Goal: Information Seeking & Learning: Understand process/instructions

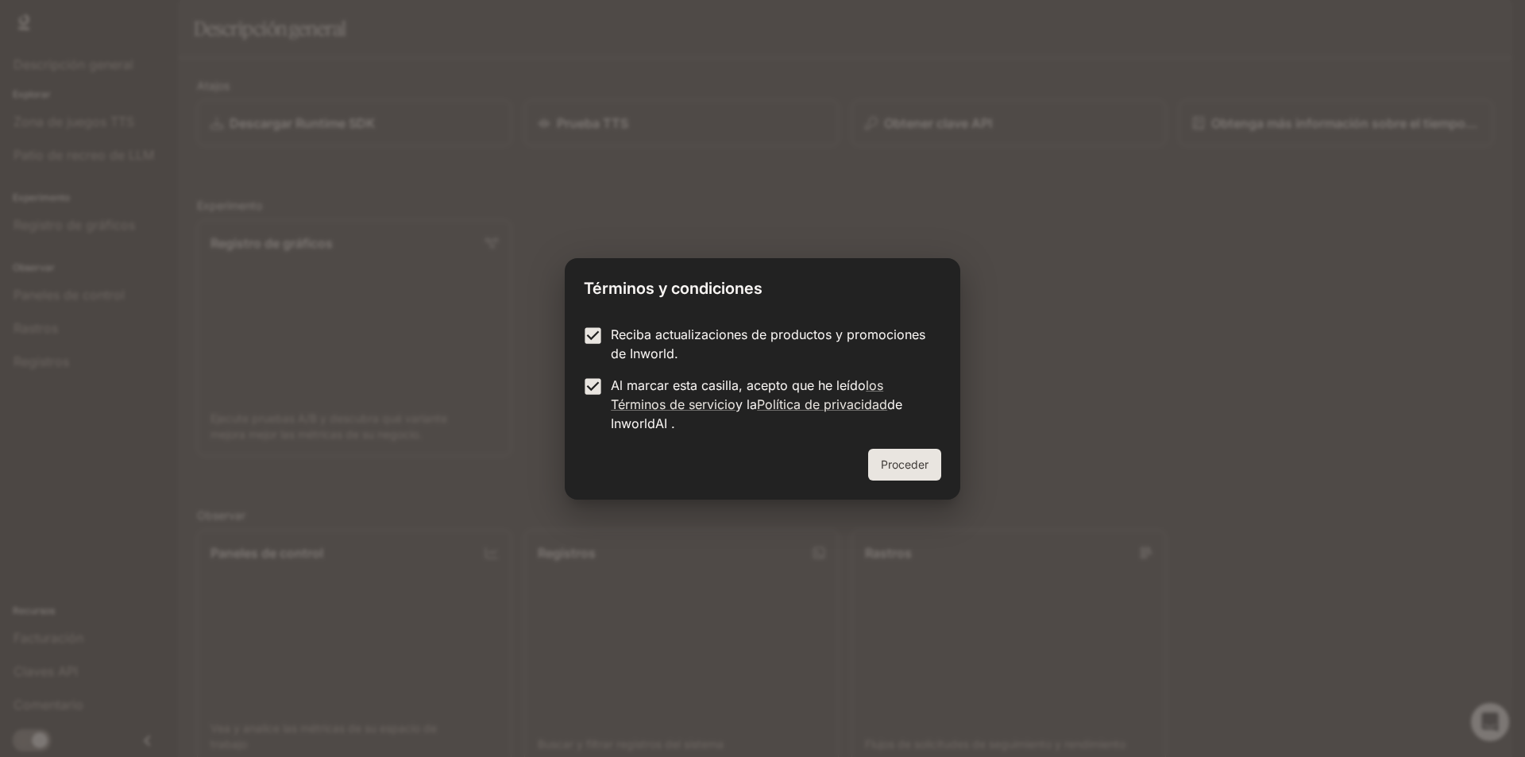
click at [906, 470] on font "Proceder" at bounding box center [905, 463] width 48 height 13
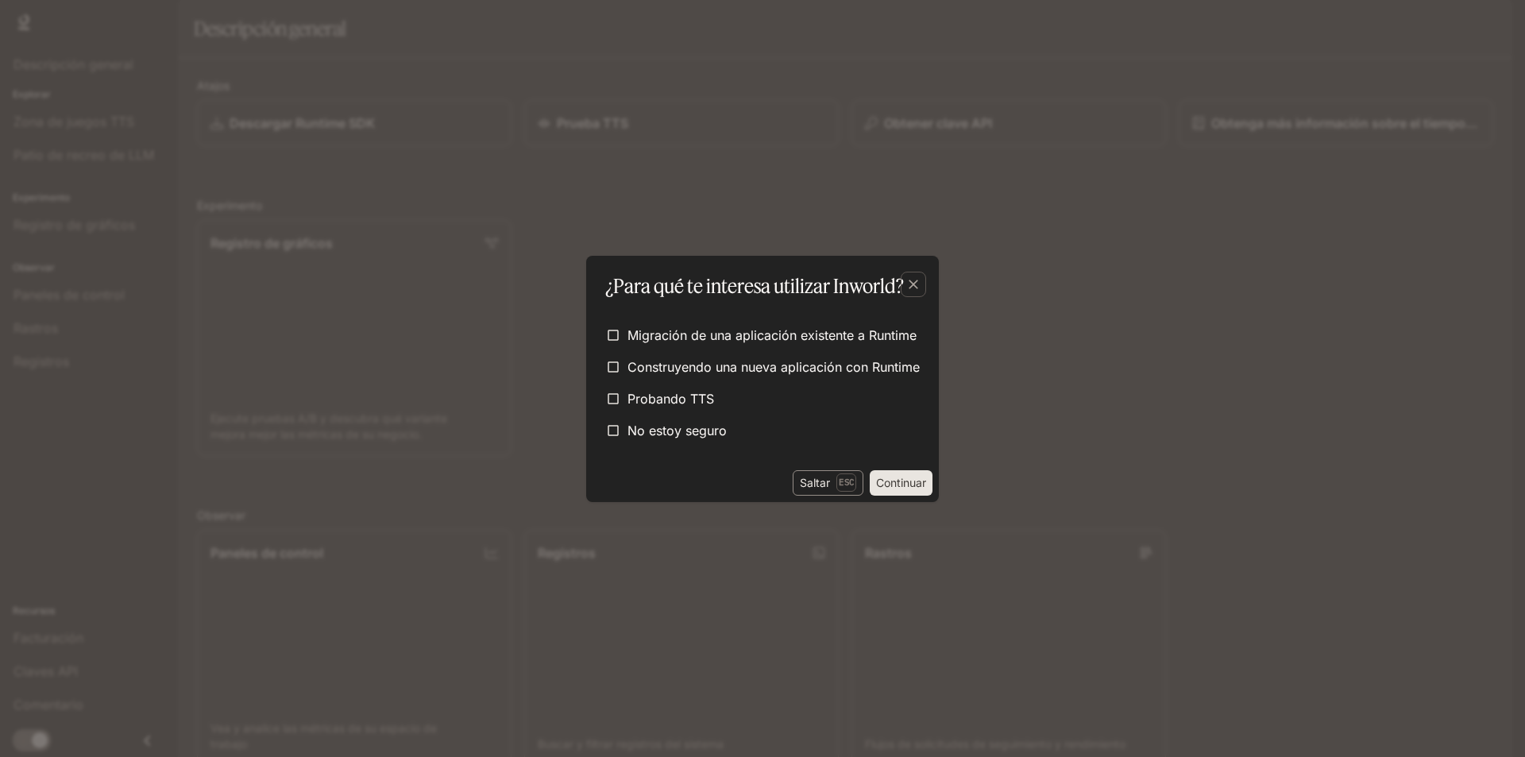
click at [836, 479] on p "Esc" at bounding box center [846, 481] width 20 height 17
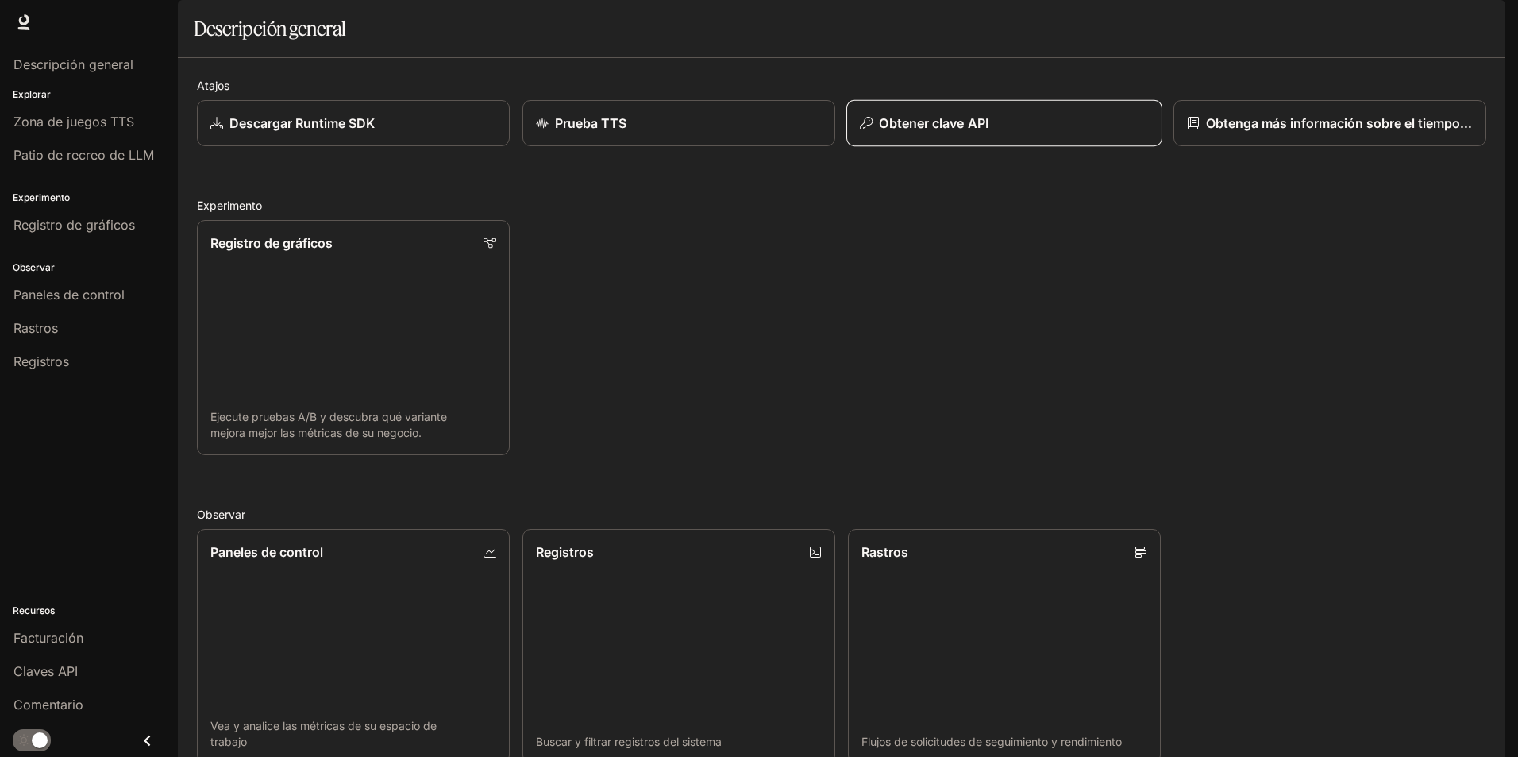
click at [944, 147] on button "Obtener clave API" at bounding box center [1004, 123] width 316 height 47
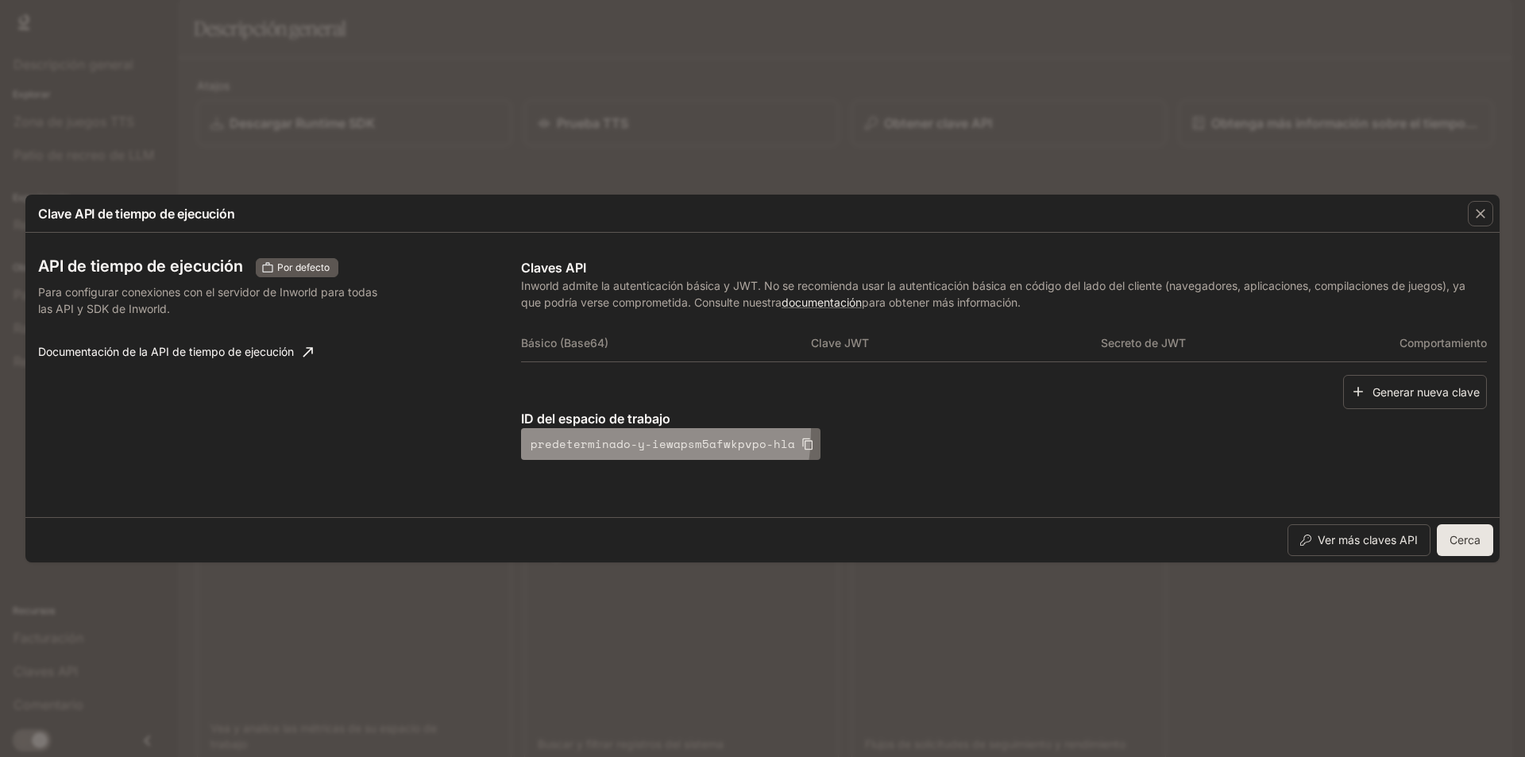
click at [598, 430] on button "predeterminado-y-iewapsm5afwkpvpo-hla" at bounding box center [670, 444] width 299 height 32
click at [1460, 542] on font "Cerca" at bounding box center [1464, 539] width 31 height 13
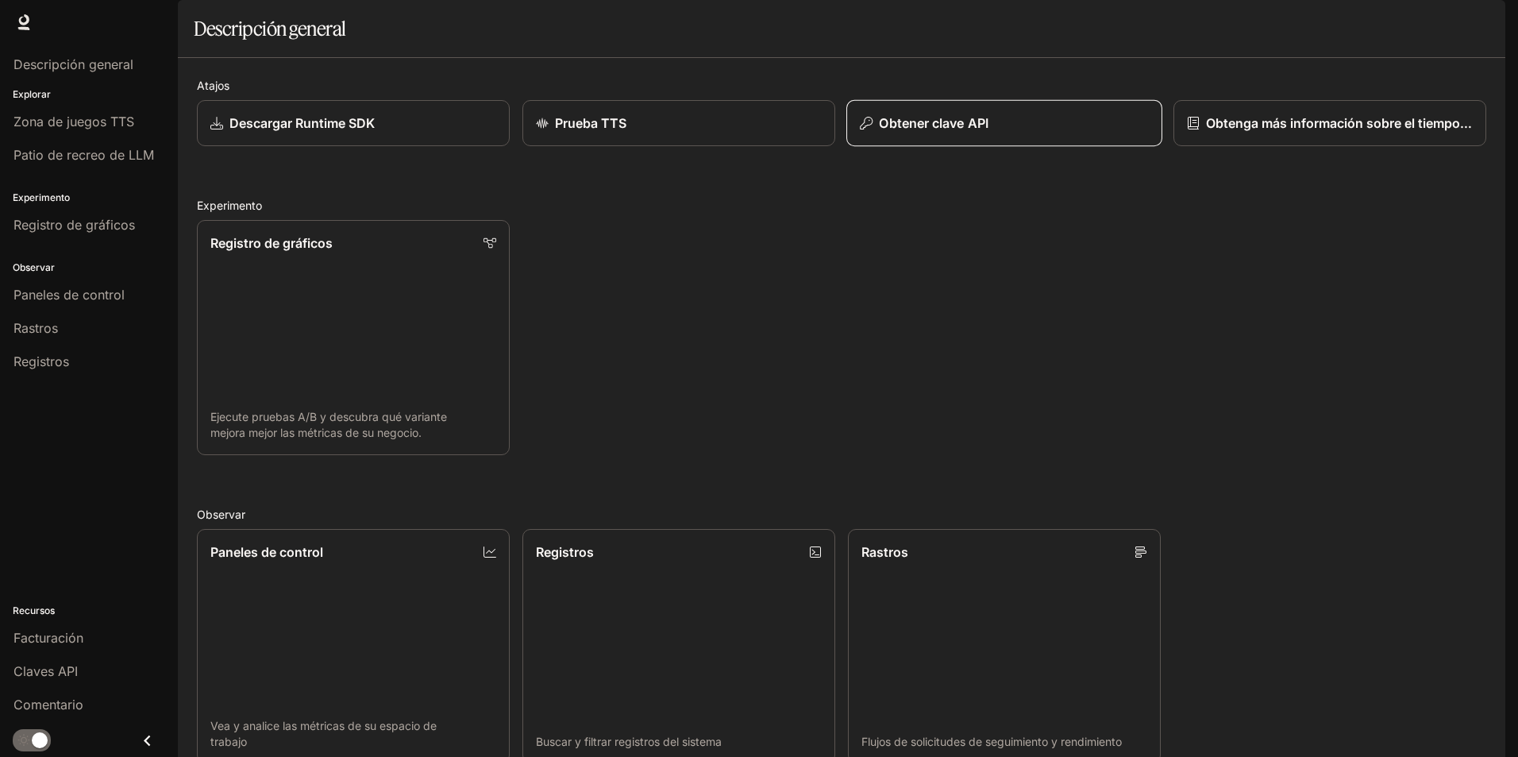
click at [993, 133] on div "Obtener clave API" at bounding box center [1004, 123] width 289 height 19
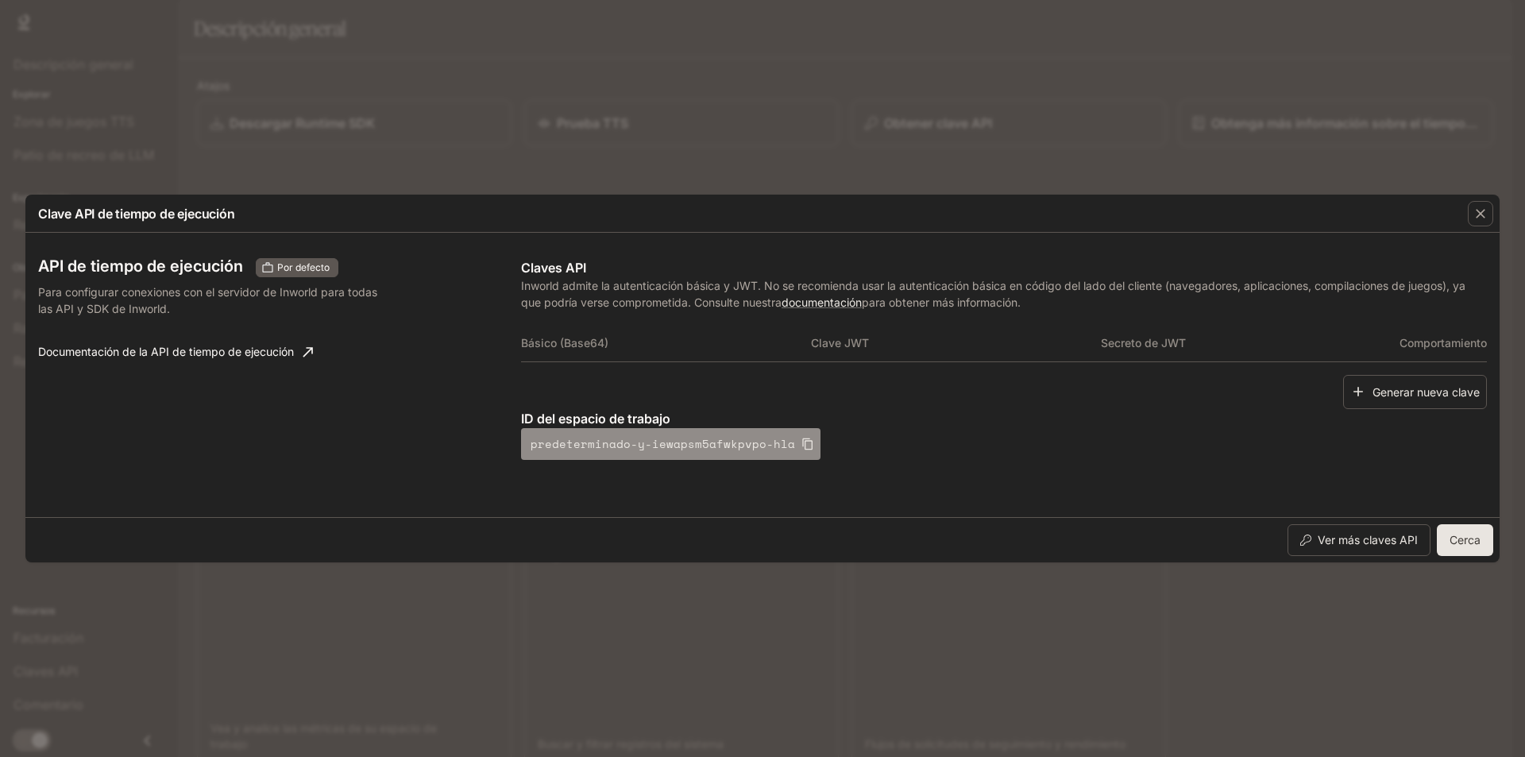
click at [721, 436] on font "predeterminado-y-iewapsm5afwkpvpo-hla" at bounding box center [662, 443] width 264 height 17
click at [265, 352] on font "Documentación de la API de tiempo de ejecución" at bounding box center [166, 351] width 256 height 13
click at [1460, 539] on font "Cerca" at bounding box center [1464, 539] width 31 height 13
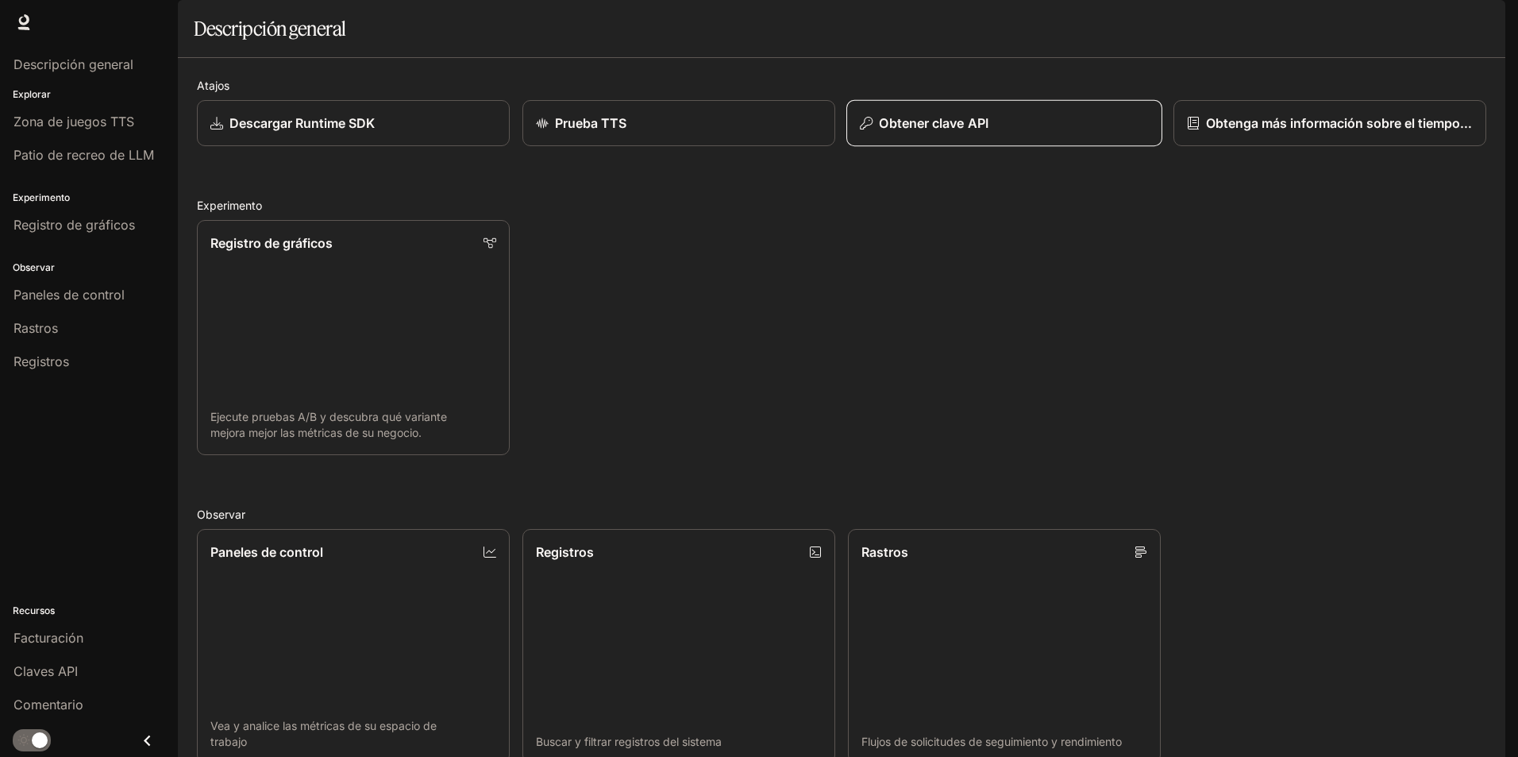
click at [866, 129] on icon "button" at bounding box center [866, 123] width 13 height 13
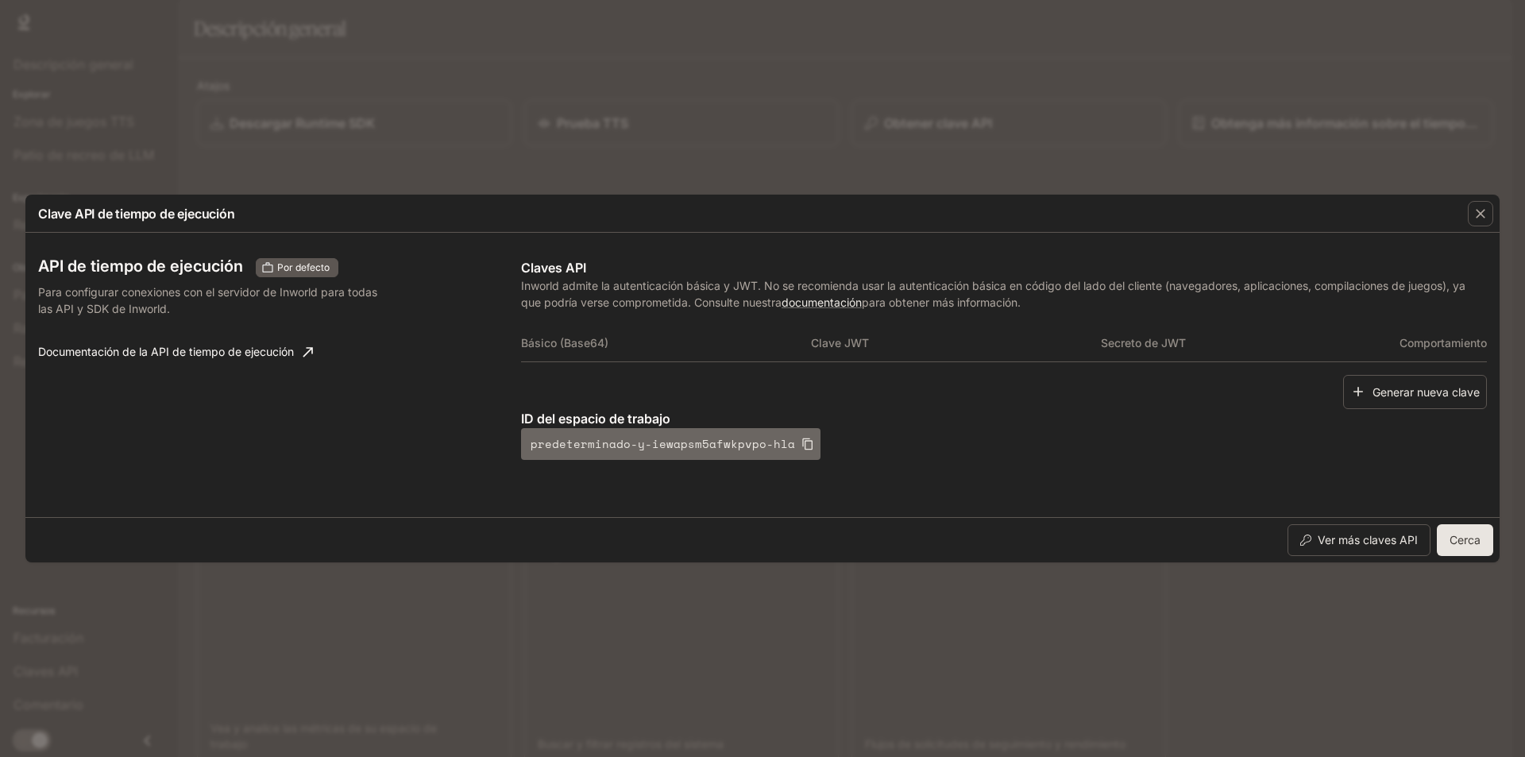
click at [763, 447] on font "predeterminado-y-iewapsm5afwkpvpo-hla" at bounding box center [662, 443] width 264 height 17
click at [1475, 565] on div "Clave API de tiempo de ejecución API de tiempo de ejecución Por defecto Para co…" at bounding box center [762, 378] width 1525 height 757
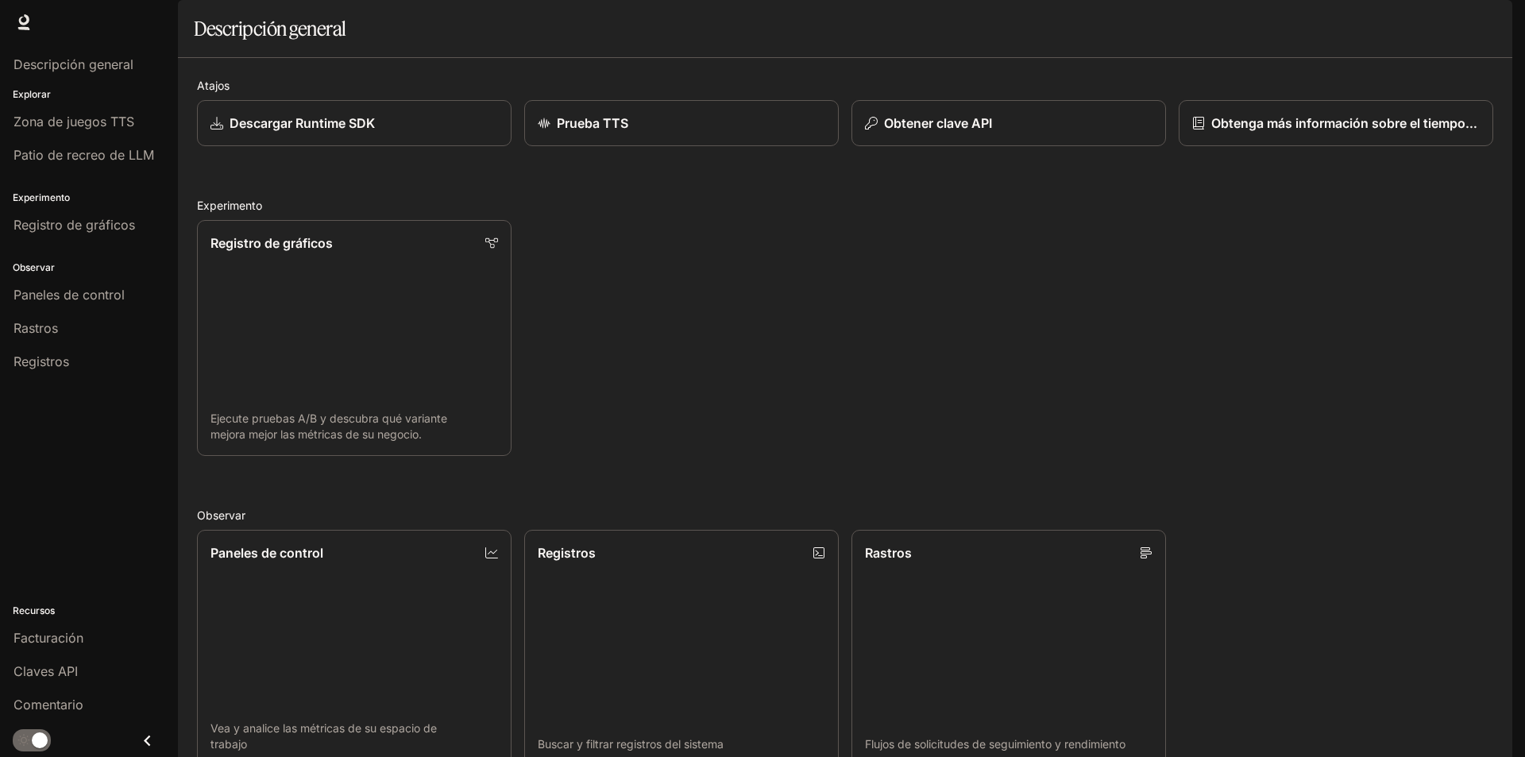
click at [1467, 545] on font "Cerca" at bounding box center [1464, 539] width 31 height 13
click at [669, 147] on link "Prueba TTS" at bounding box center [679, 123] width 316 height 47
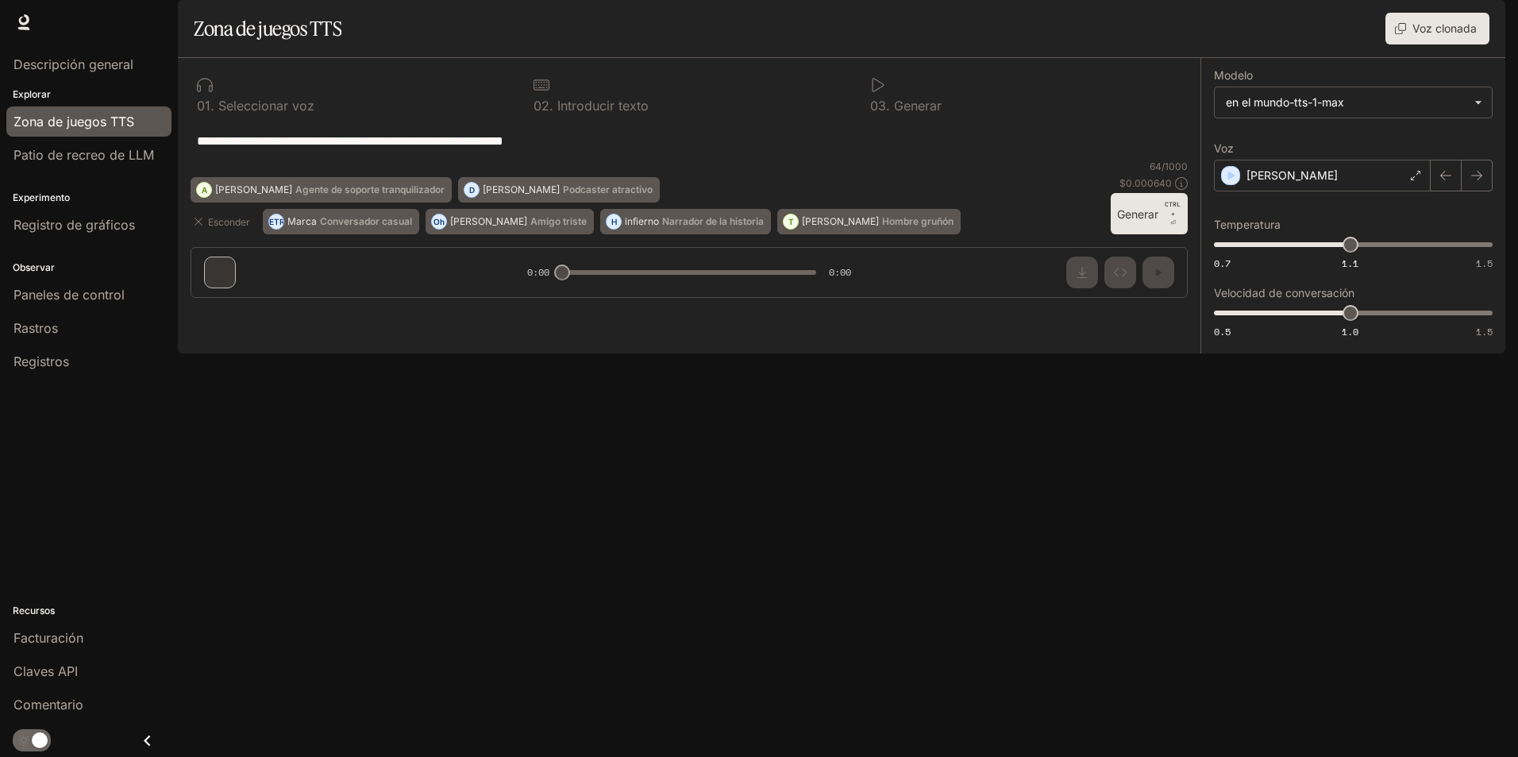
drag, startPoint x: 611, startPoint y: 181, endPoint x: 0, endPoint y: 33, distance: 629.2
click at [0, 33] on div "**********" at bounding box center [759, 378] width 1518 height 757
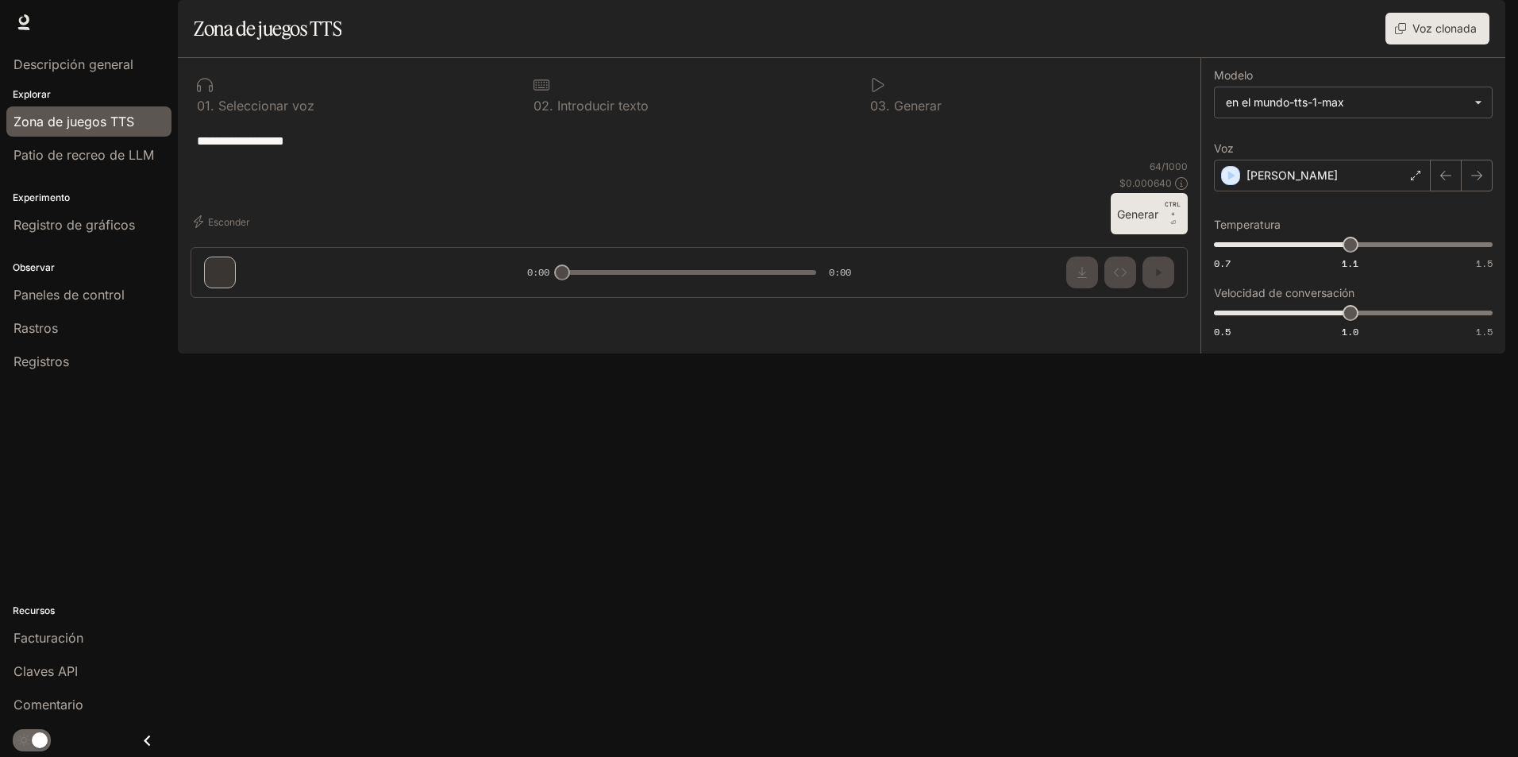
type textarea "**********"
click at [1149, 234] on button "Generar CTRL + ⏎" at bounding box center [1149, 213] width 77 height 41
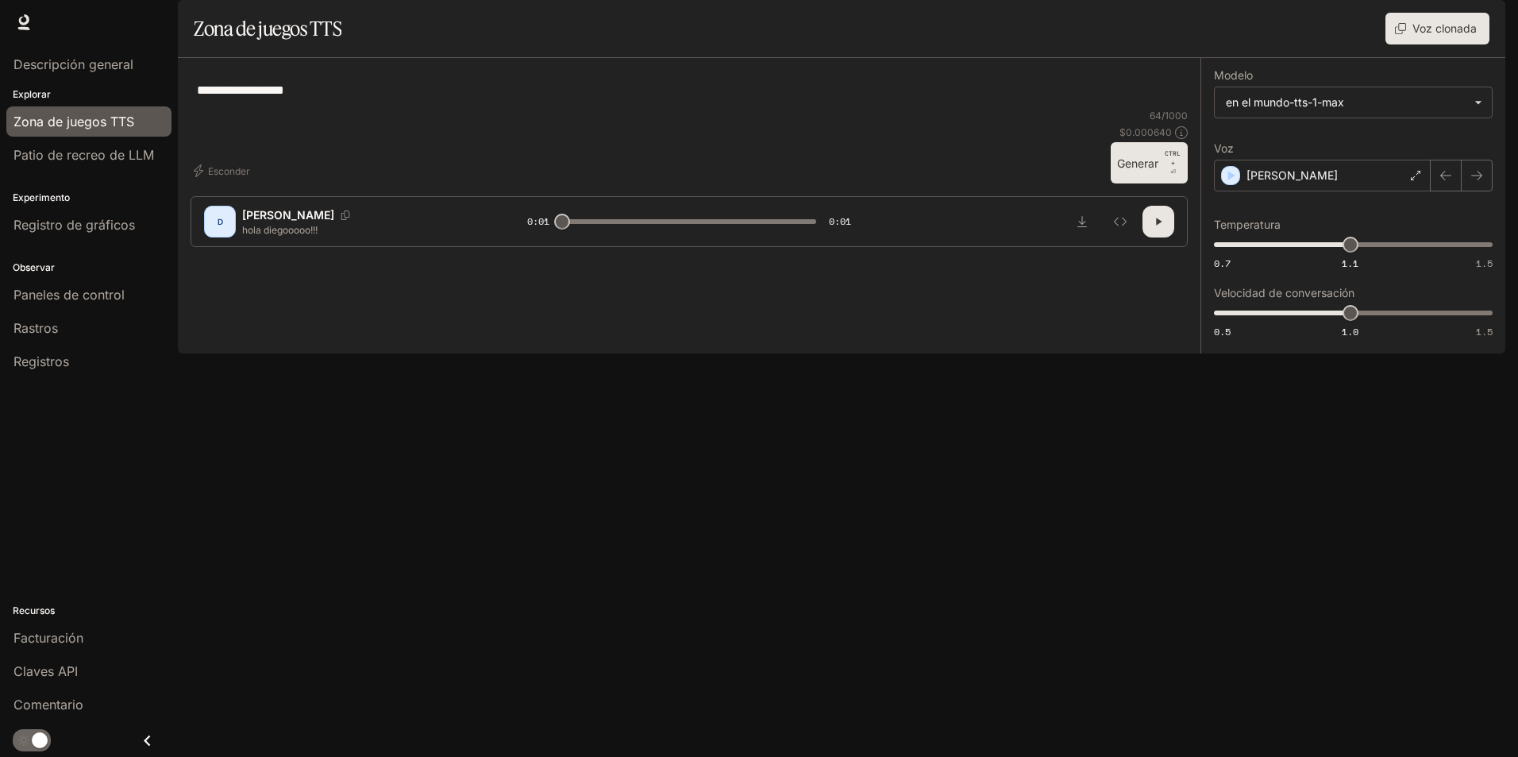
click at [1139, 183] on button "Generar CTRL + ⏎" at bounding box center [1149, 162] width 77 height 41
click at [1413, 180] on icon at bounding box center [1416, 176] width 10 height 10
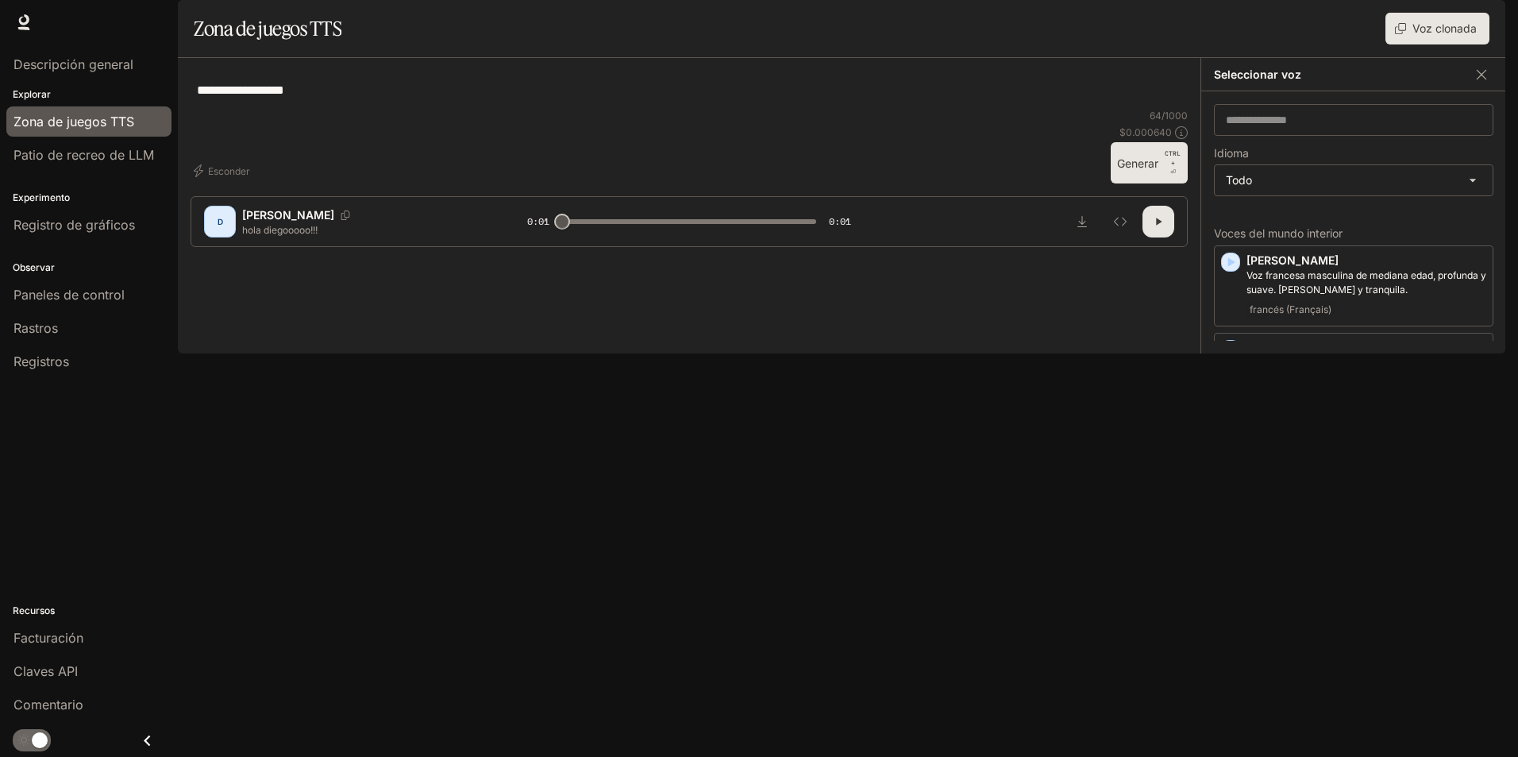
click at [1271, 480] on div "[PERSON_NAME] Una voz femenina cálida y natural. Inglés" at bounding box center [1367, 453] width 240 height 52
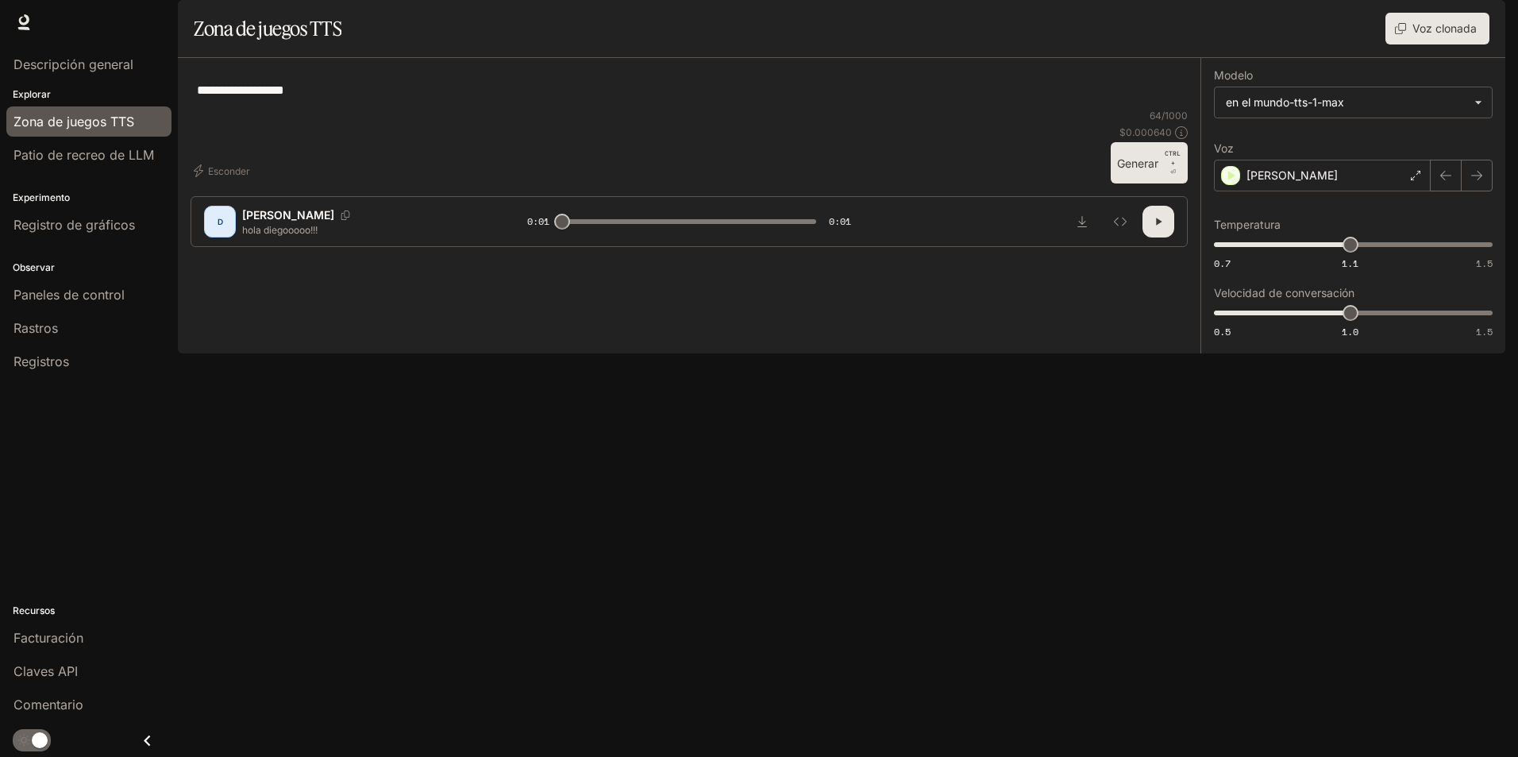
click at [1167, 237] on button "button" at bounding box center [1159, 222] width 32 height 32
click at [1376, 191] on div "[PERSON_NAME]" at bounding box center [1322, 176] width 217 height 32
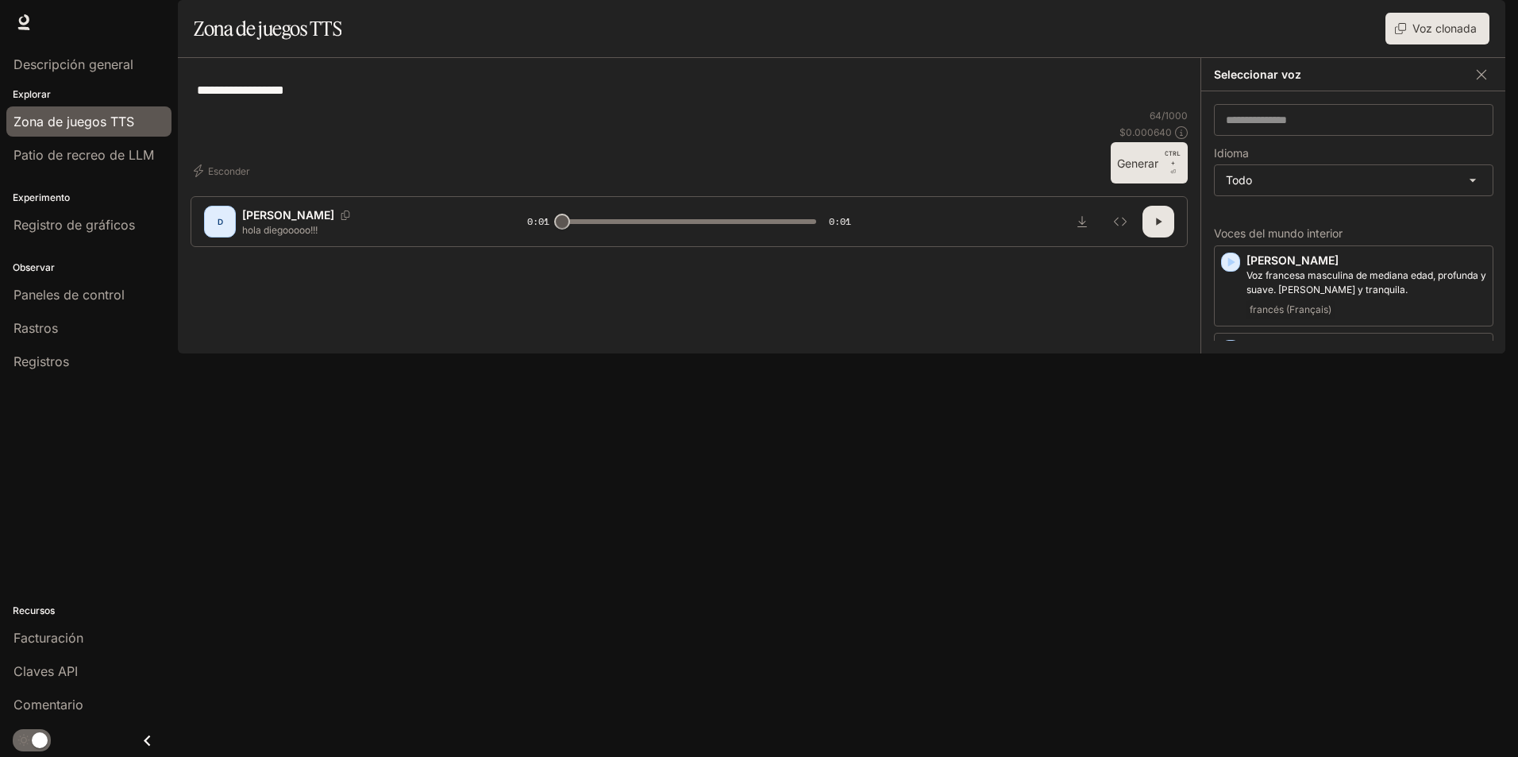
click at [1409, 443] on p "[PERSON_NAME]" at bounding box center [1367, 435] width 240 height 16
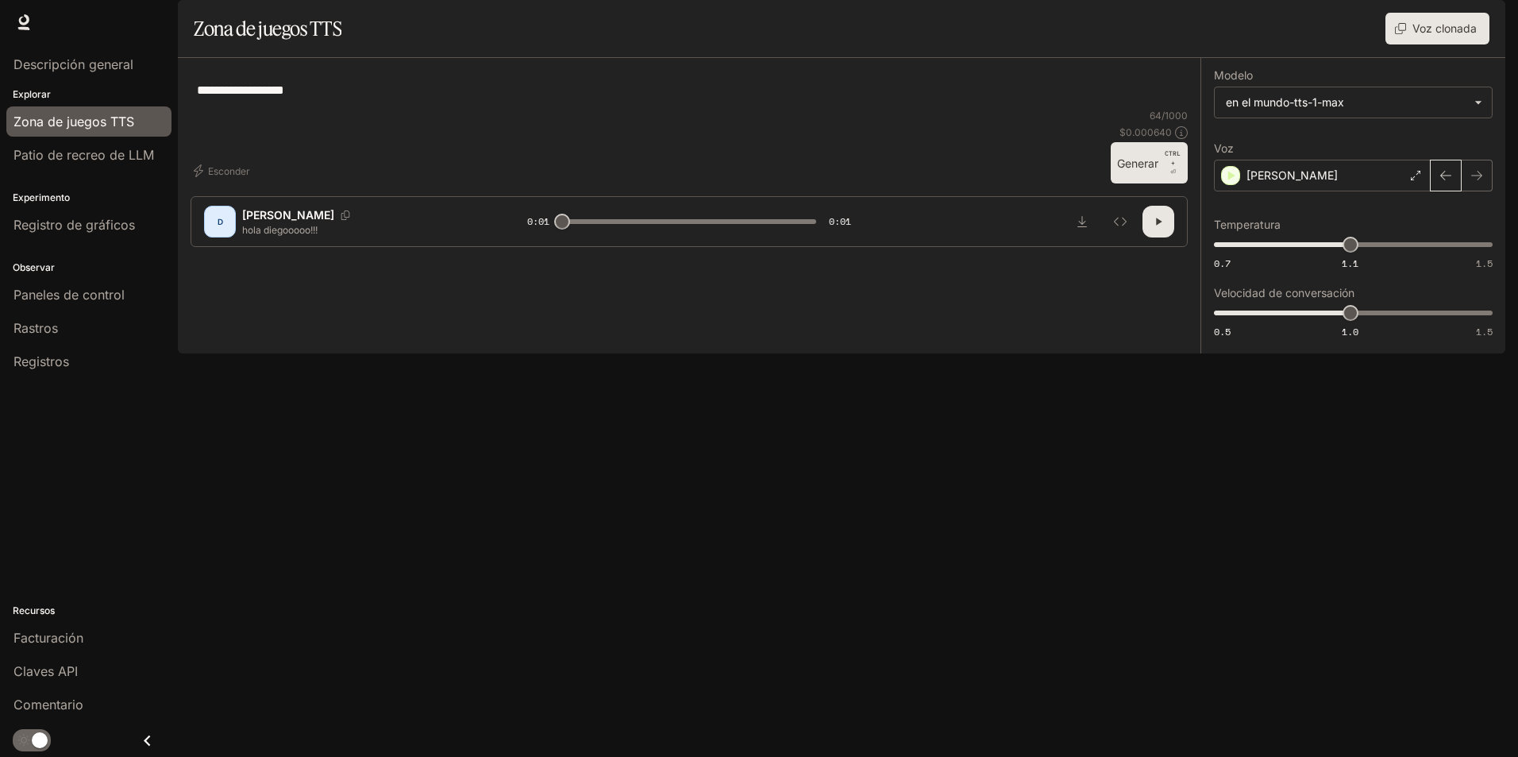
click at [1448, 182] on icon "button" at bounding box center [1446, 175] width 13 height 13
click at [1479, 182] on icon "button" at bounding box center [1477, 175] width 13 height 13
click at [1164, 237] on button "button" at bounding box center [1159, 222] width 32 height 32
click at [1407, 191] on div "[PERSON_NAME]" at bounding box center [1322, 176] width 217 height 32
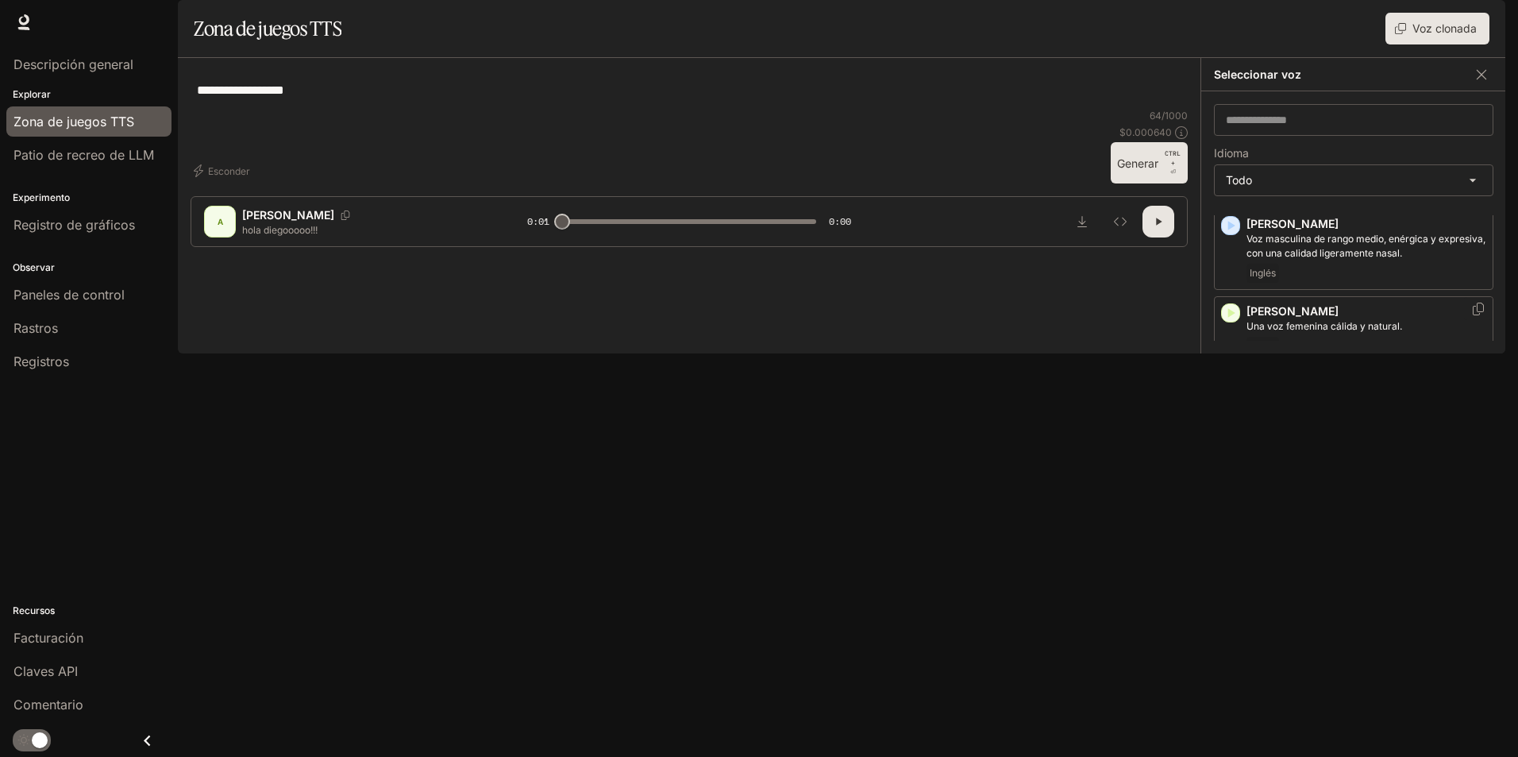
scroll to position [238, 0]
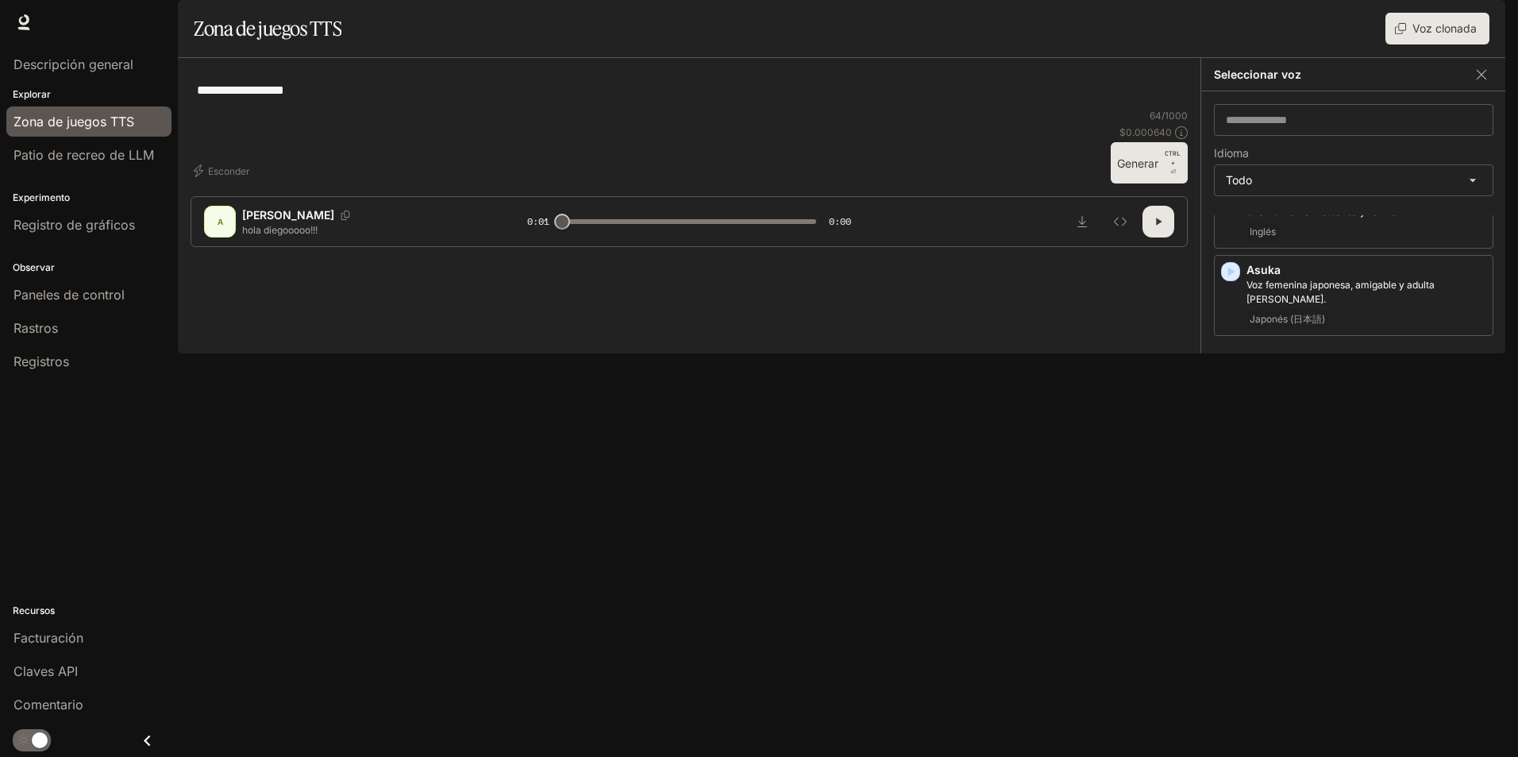
click at [1440, 489] on div "Inglés" at bounding box center [1367, 479] width 240 height 19
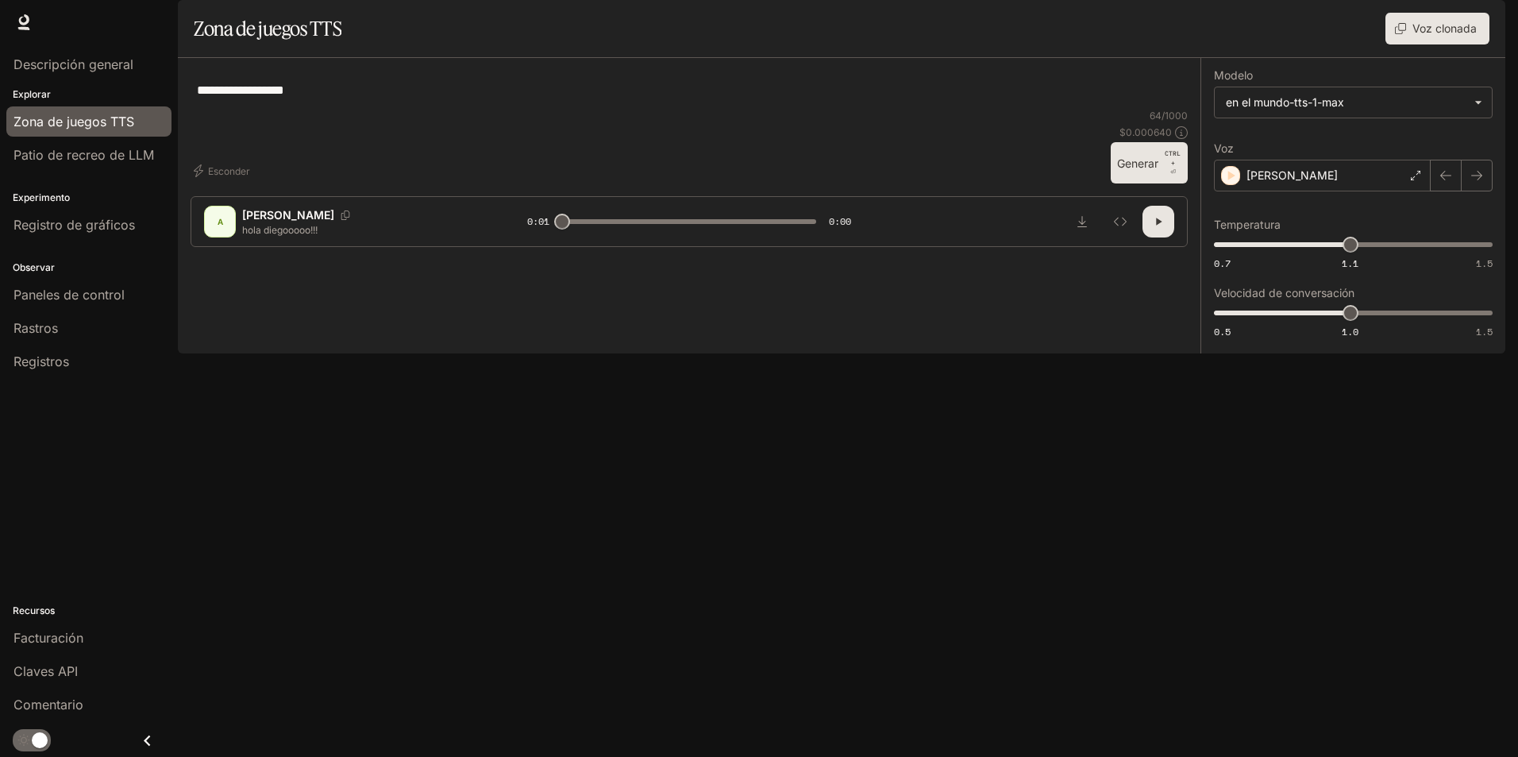
click at [1496, 216] on div "**********" at bounding box center [1353, 205] width 305 height 295
click at [1485, 191] on button "button" at bounding box center [1477, 176] width 32 height 32
click at [1452, 191] on button "button" at bounding box center [1446, 176] width 32 height 32
type input "*"
click at [1348, 191] on div "[PERSON_NAME]" at bounding box center [1322, 176] width 217 height 32
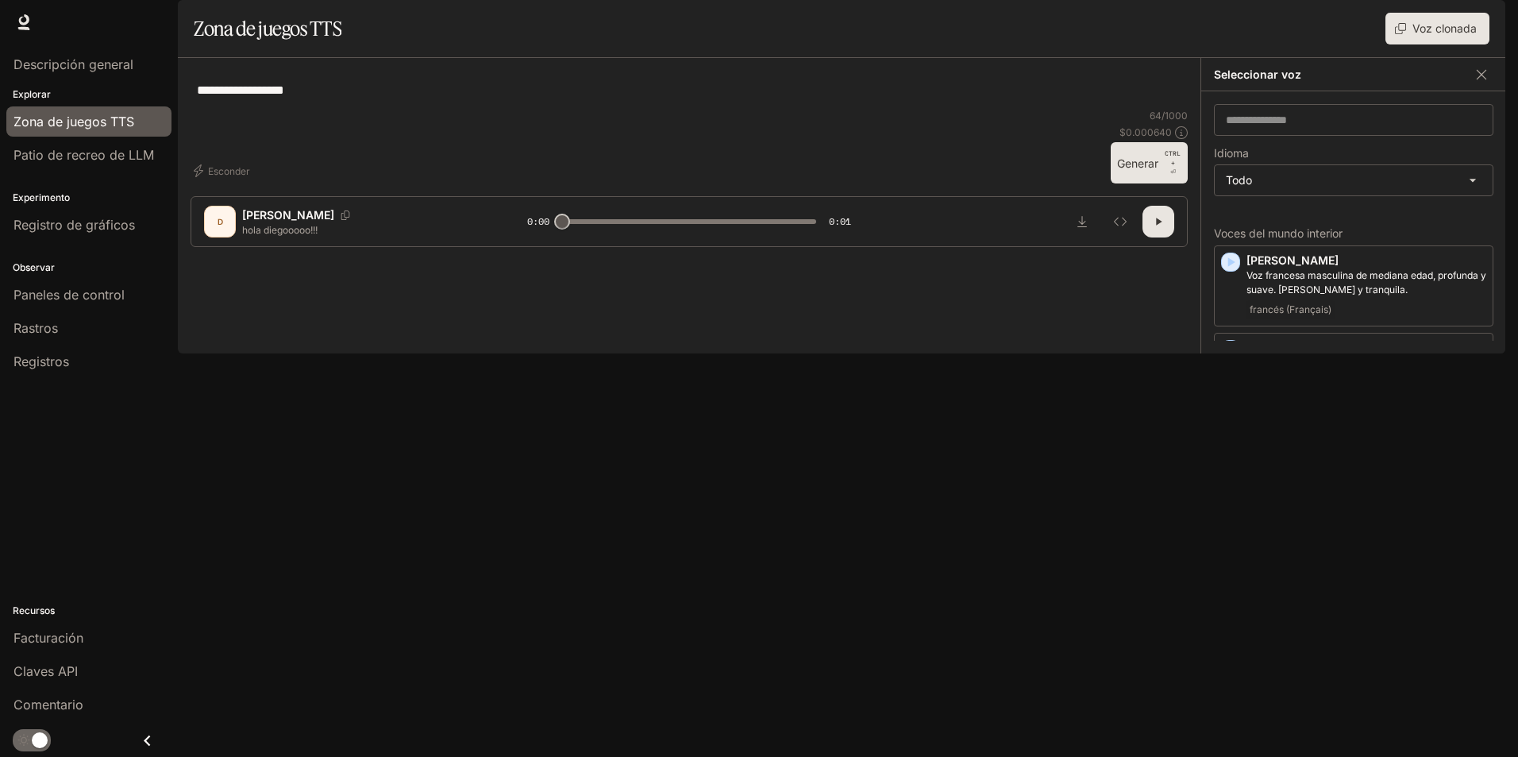
click at [1154, 109] on div "**********" at bounding box center [689, 90] width 997 height 38
click at [1476, 83] on icon "button" at bounding box center [1482, 75] width 16 height 16
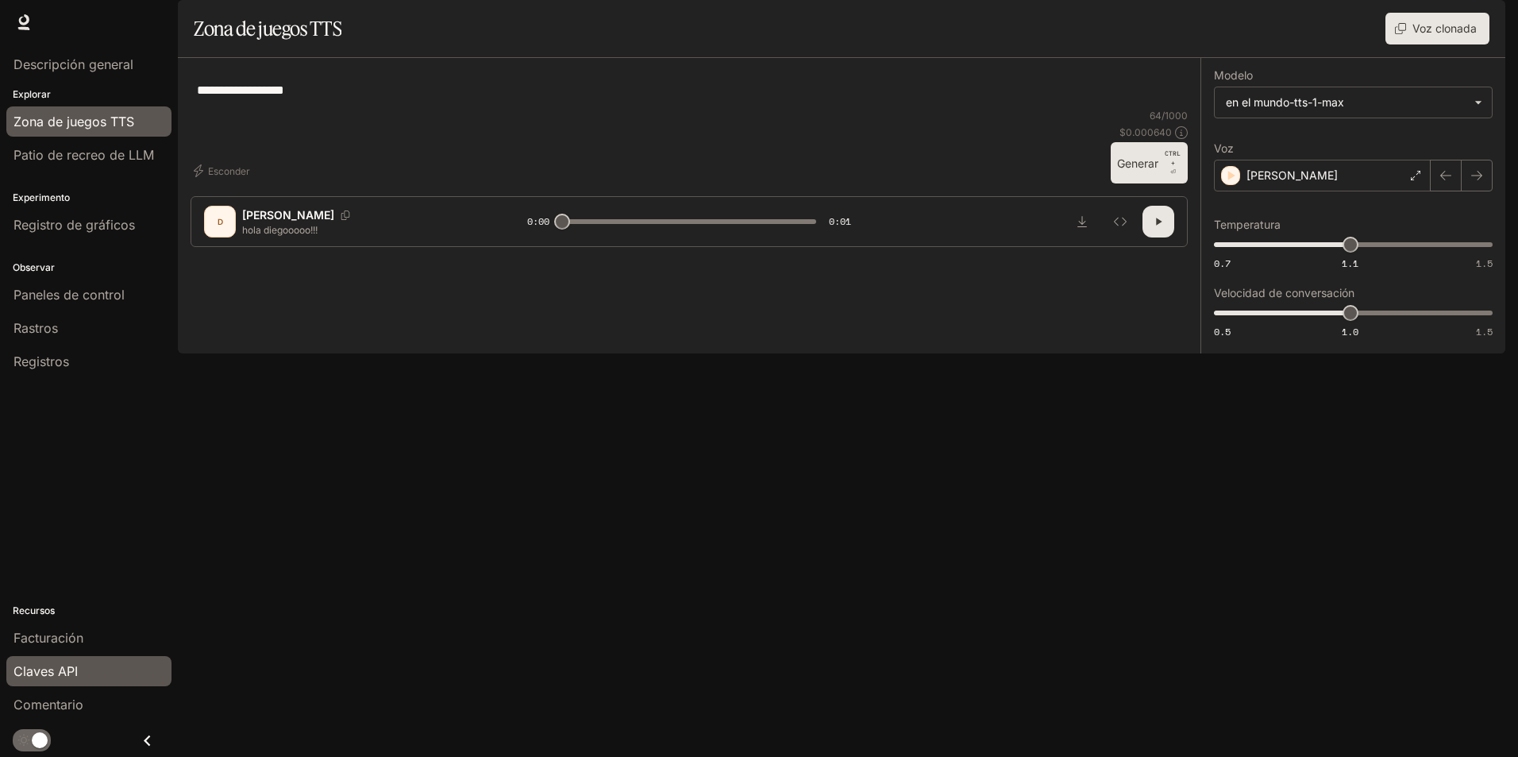
click at [77, 661] on span "Claves API" at bounding box center [45, 670] width 64 height 19
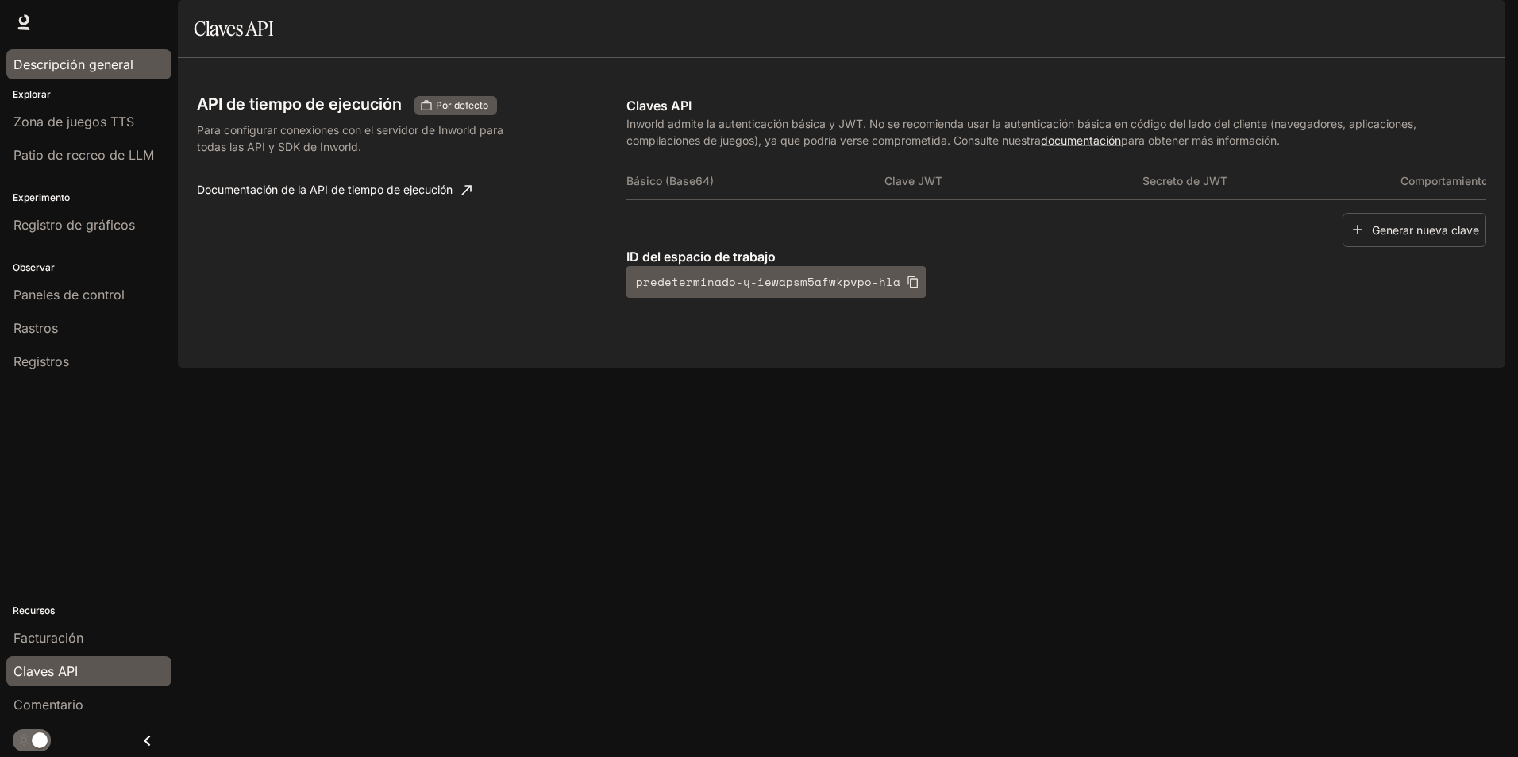
click at [90, 67] on font "Descripción general" at bounding box center [73, 64] width 120 height 16
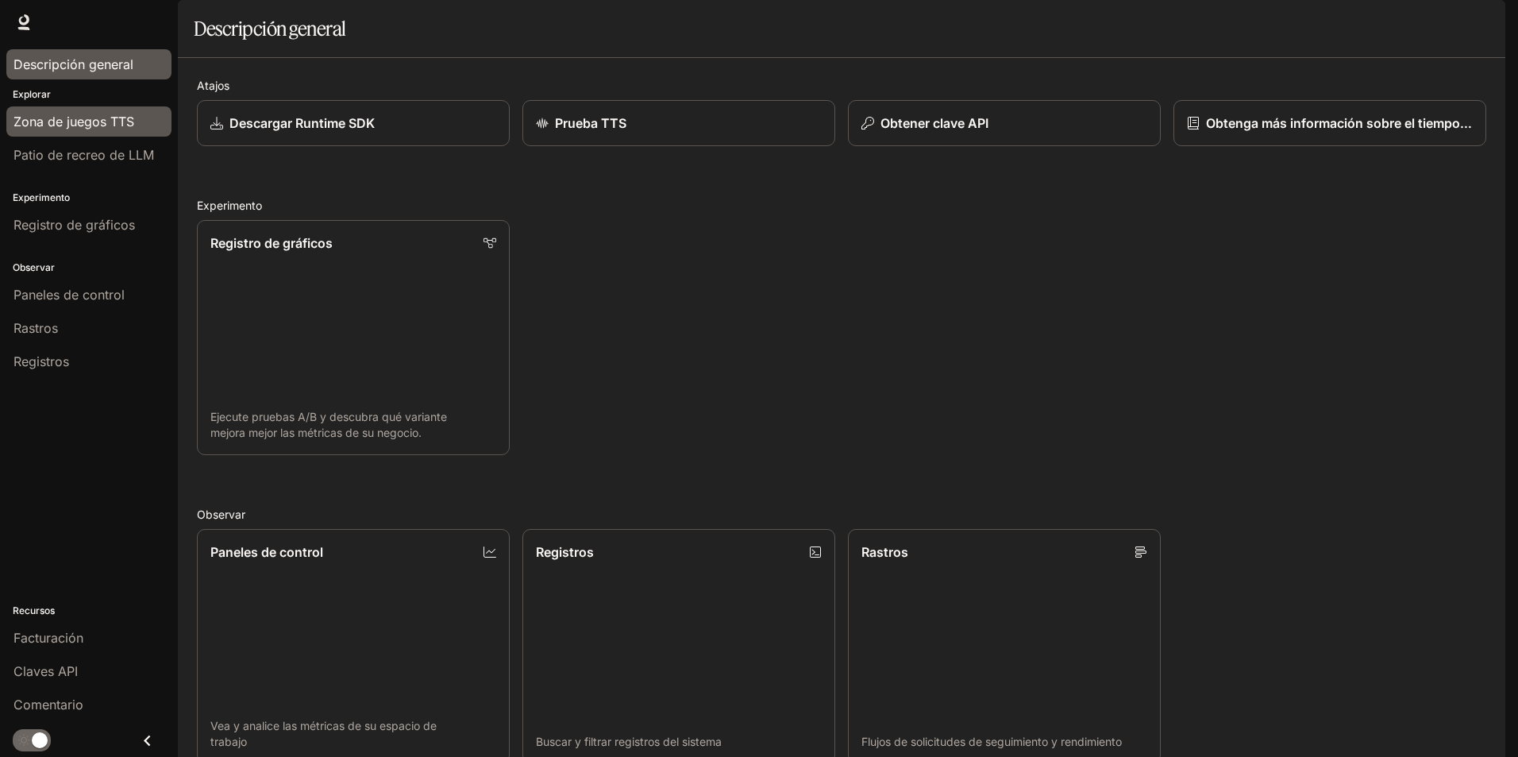
click at [90, 130] on span "Zona de juegos TTS" at bounding box center [73, 121] width 121 height 19
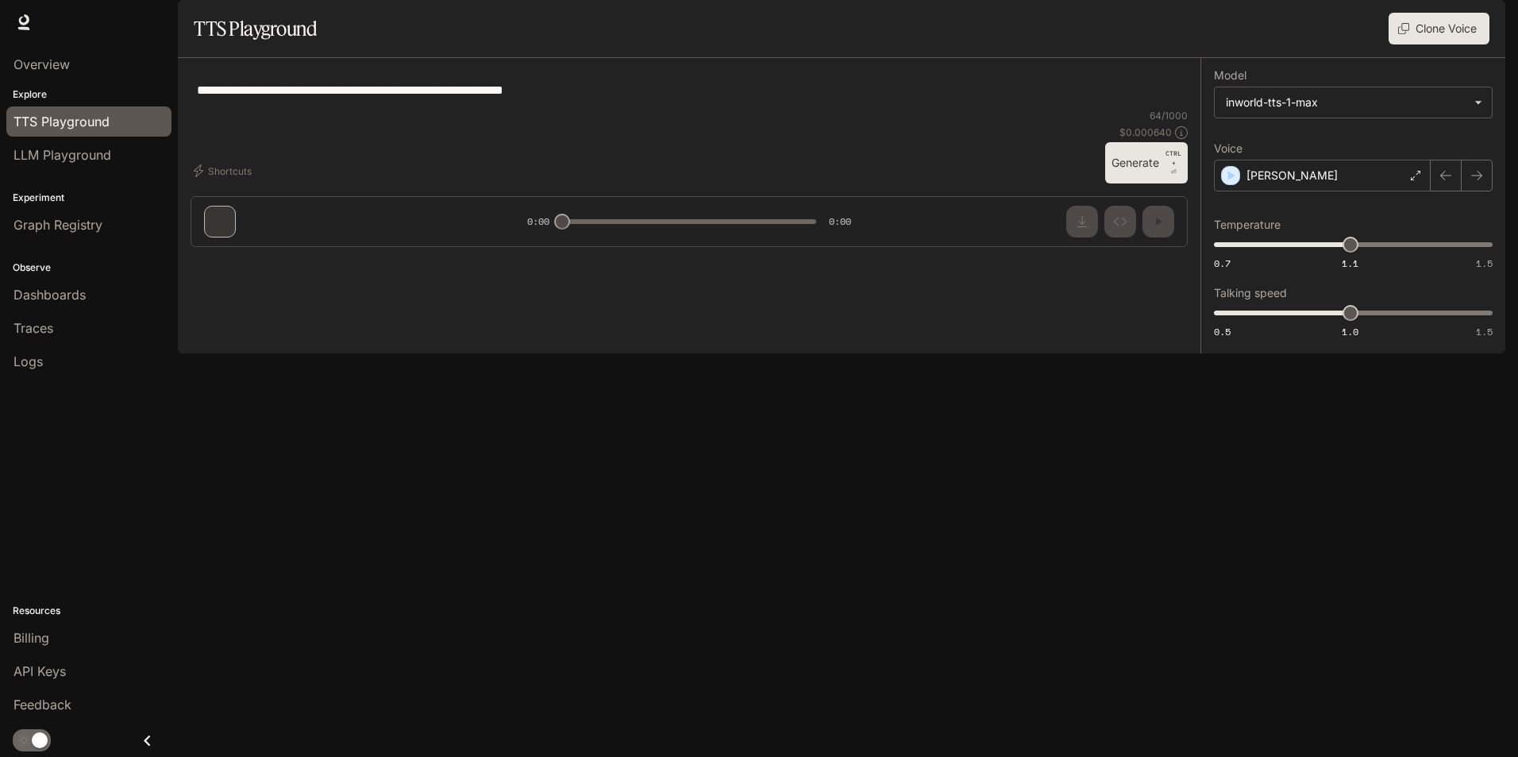
type textarea "**********"
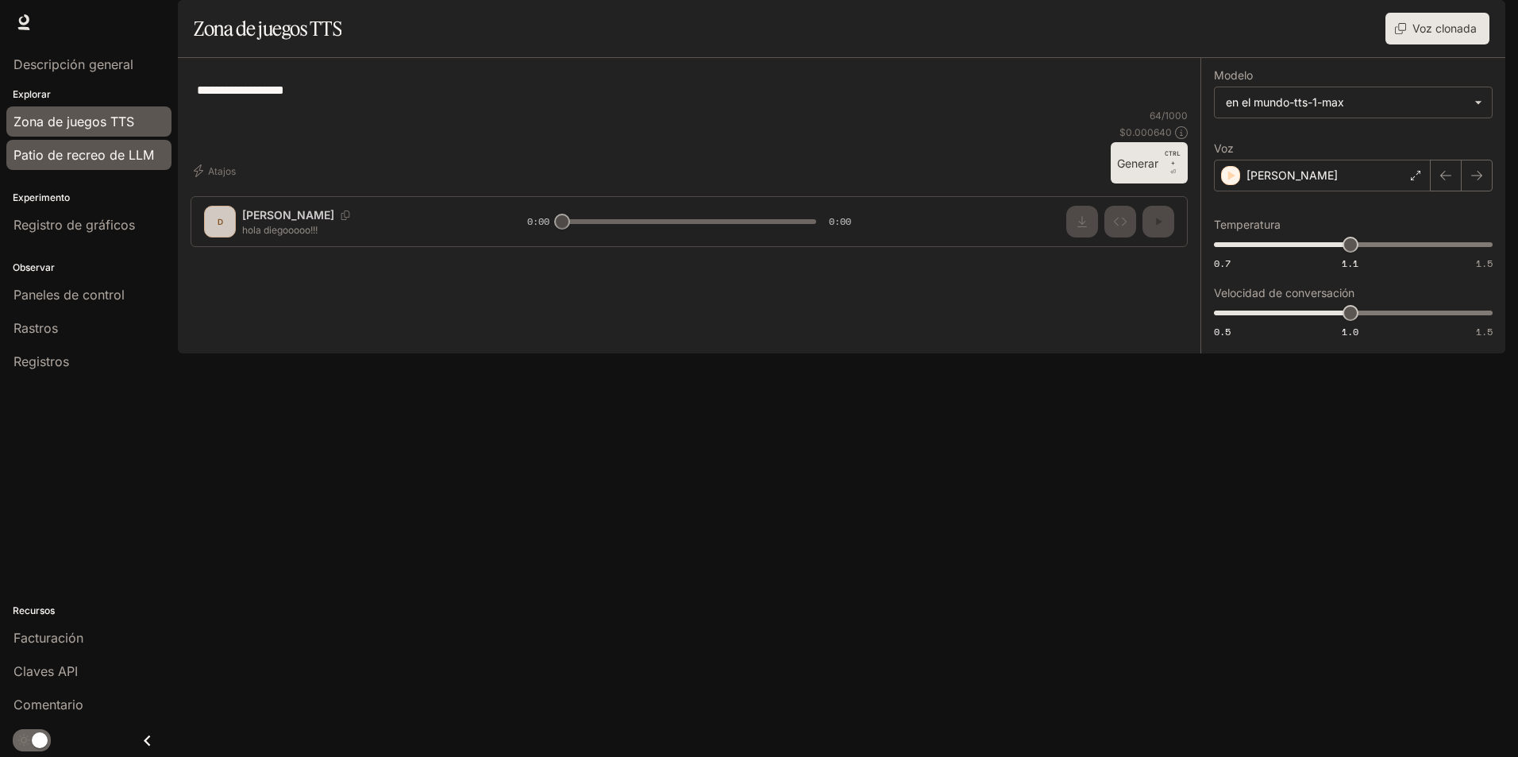
click at [78, 166] on link "Patio de recreo de LLM" at bounding box center [88, 155] width 165 height 30
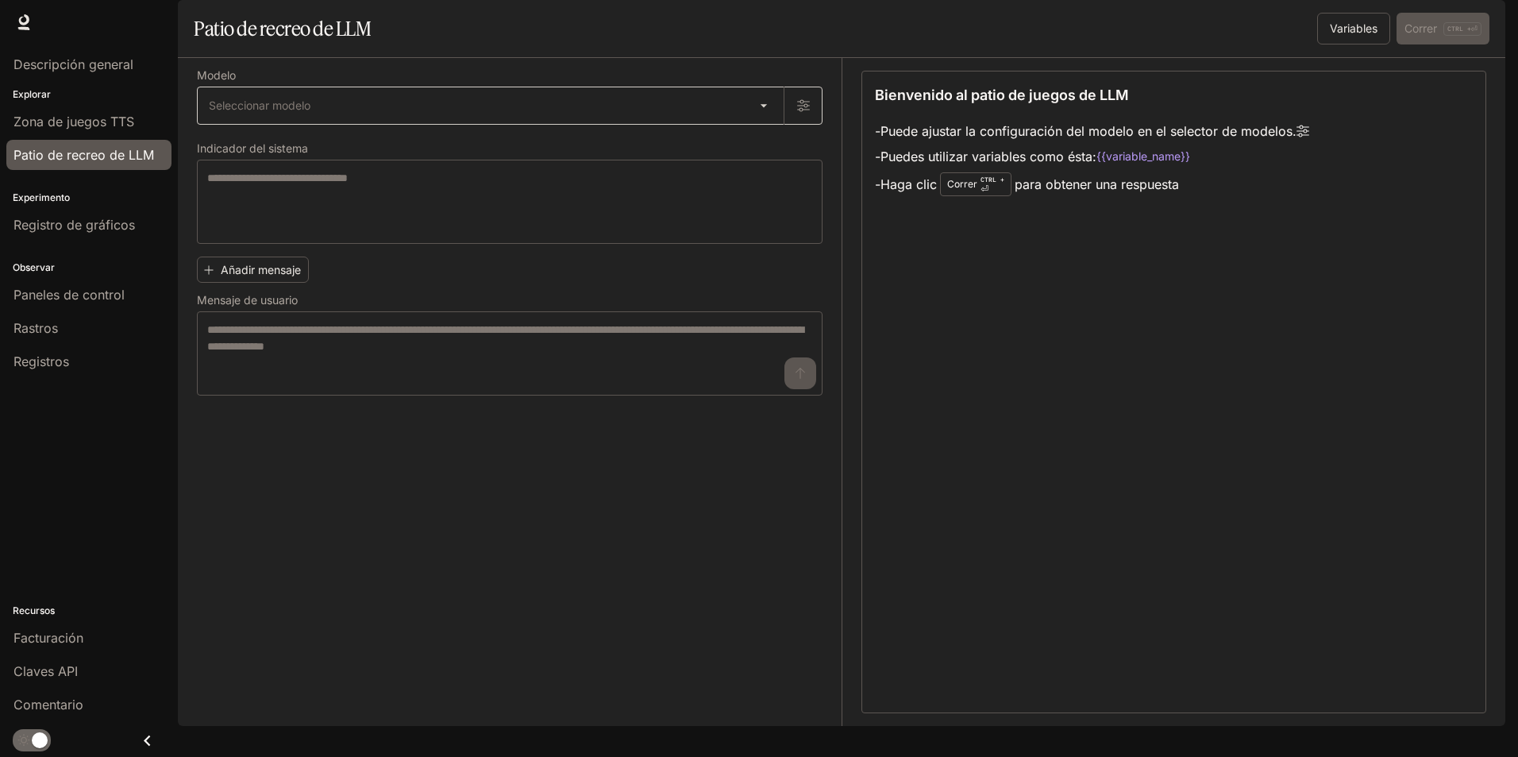
click at [233, 153] on body "Saltar al contenido principal Tiempo de ejecución Tiempo de ejecución Documenta…" at bounding box center [759, 404] width 1518 height 808
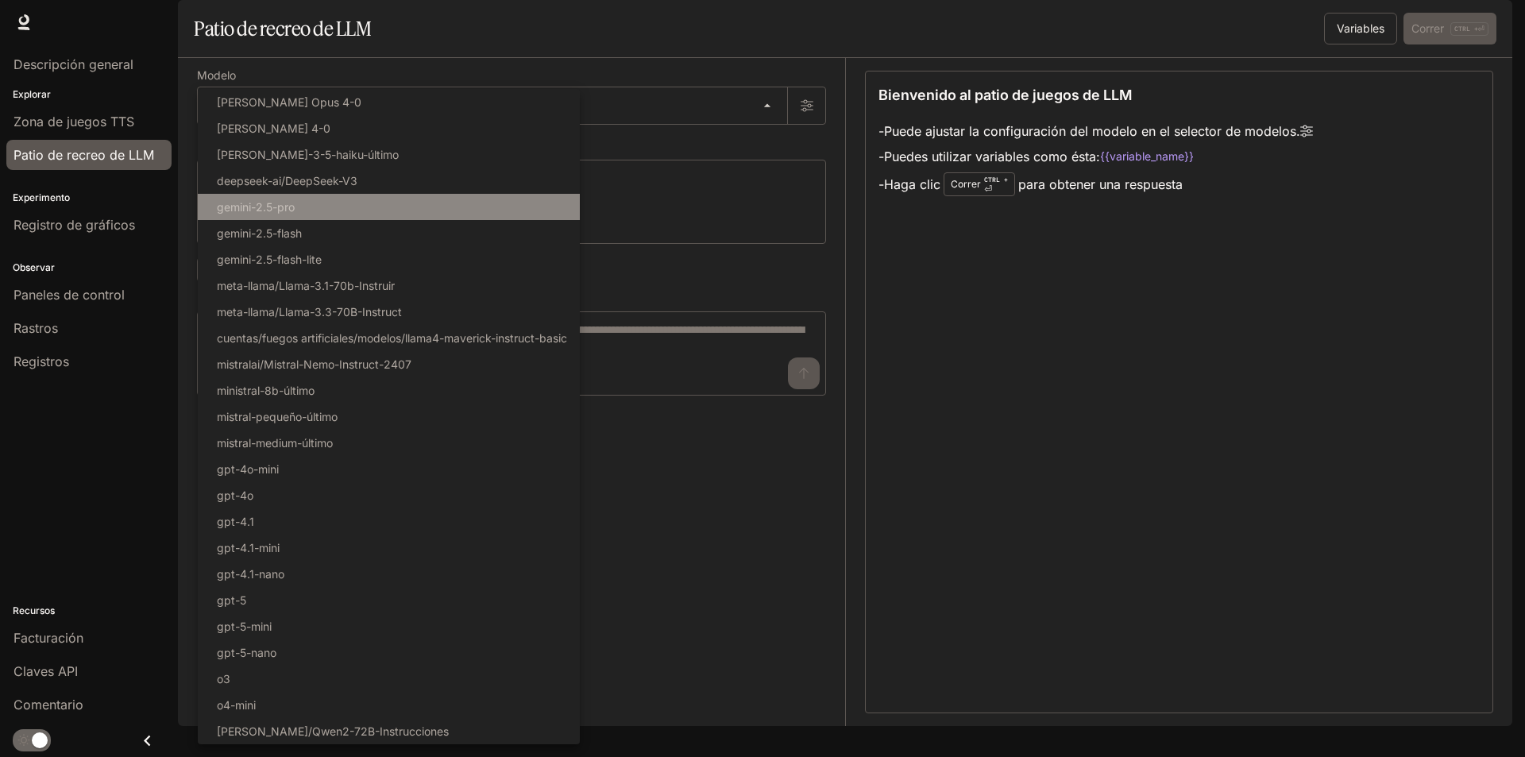
click at [412, 203] on li "gemini-2.5-pro" at bounding box center [389, 207] width 382 height 26
type input "**********"
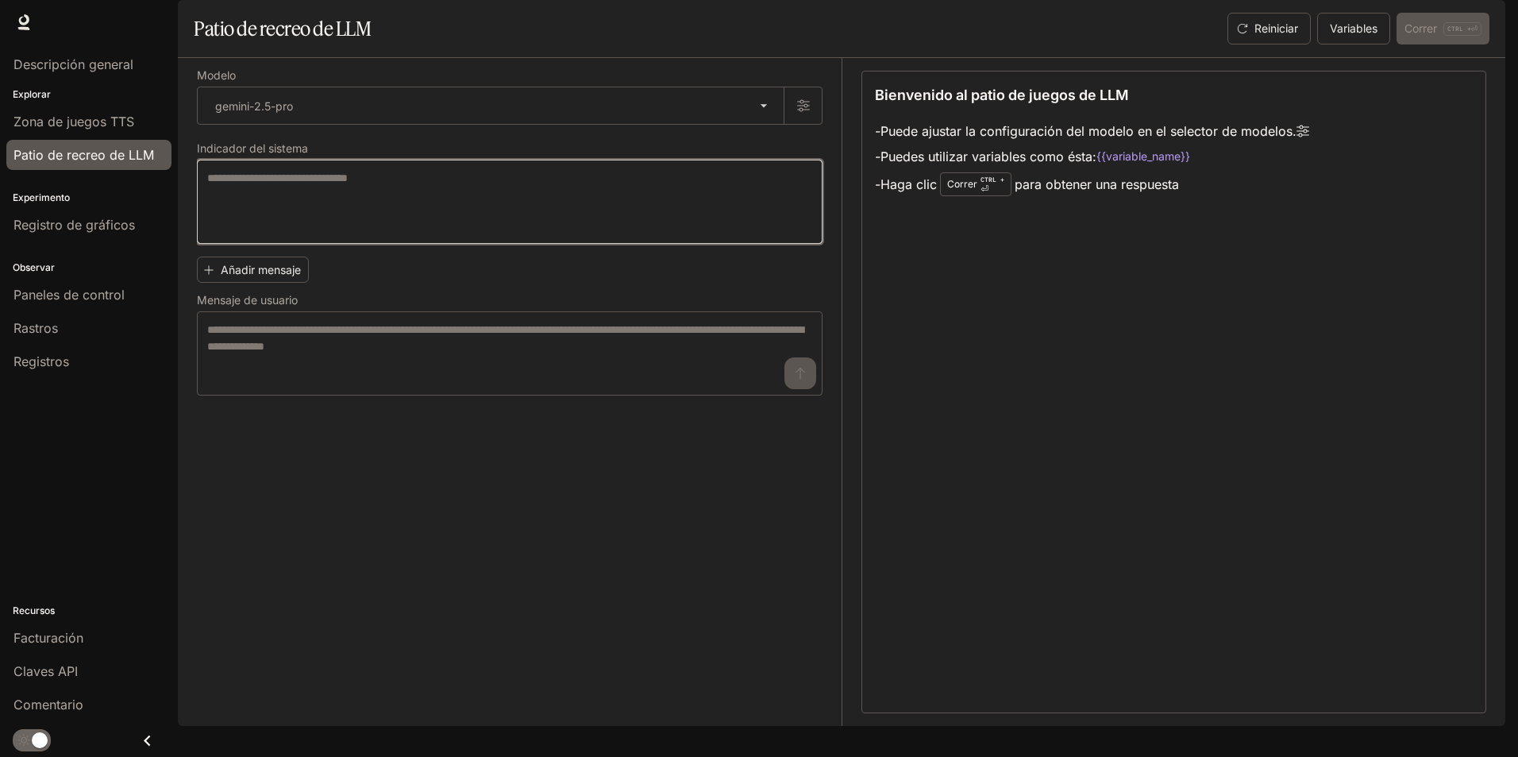
click at [449, 221] on textarea at bounding box center [509, 202] width 605 height 64
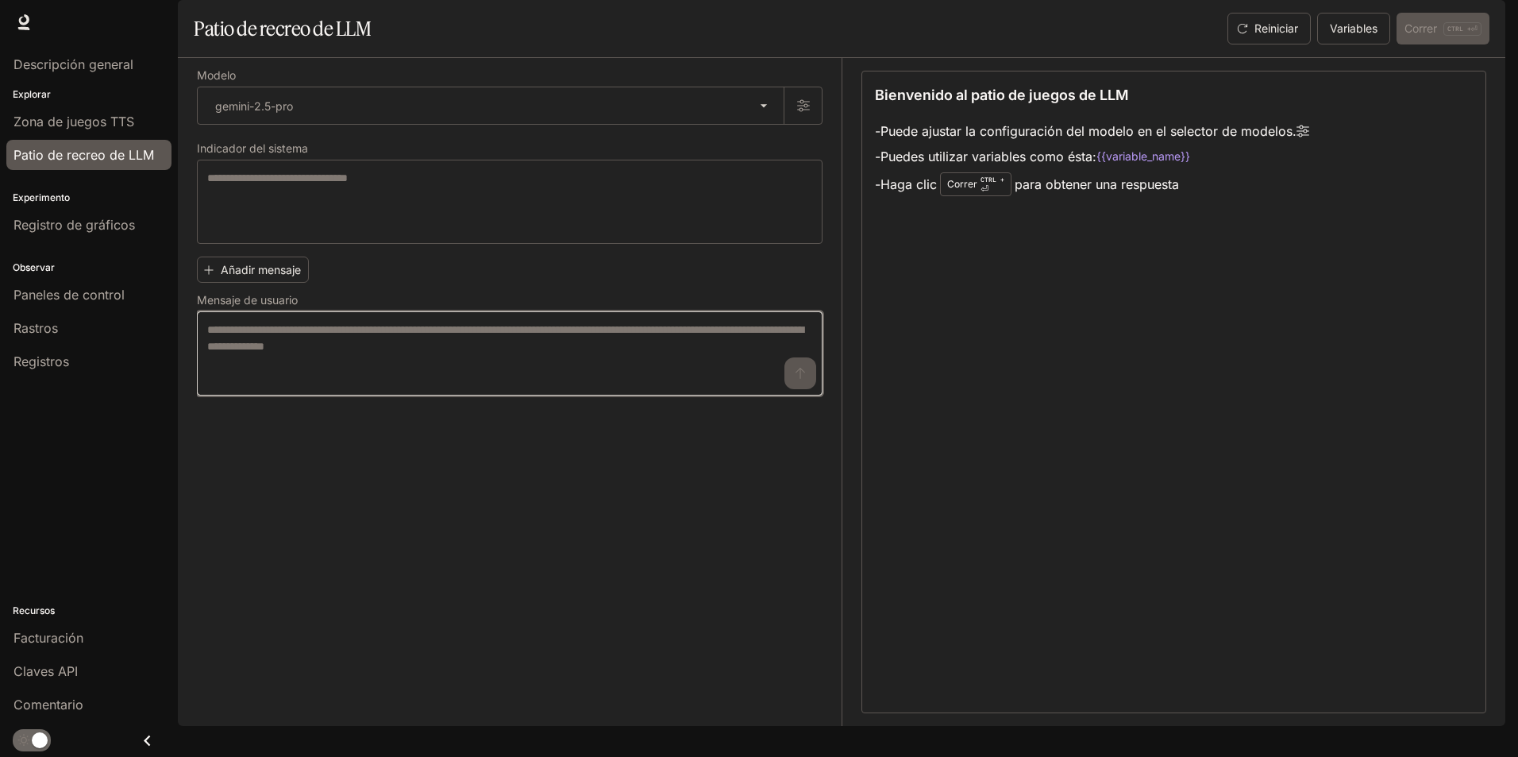
click at [587, 385] on textarea at bounding box center [509, 354] width 605 height 64
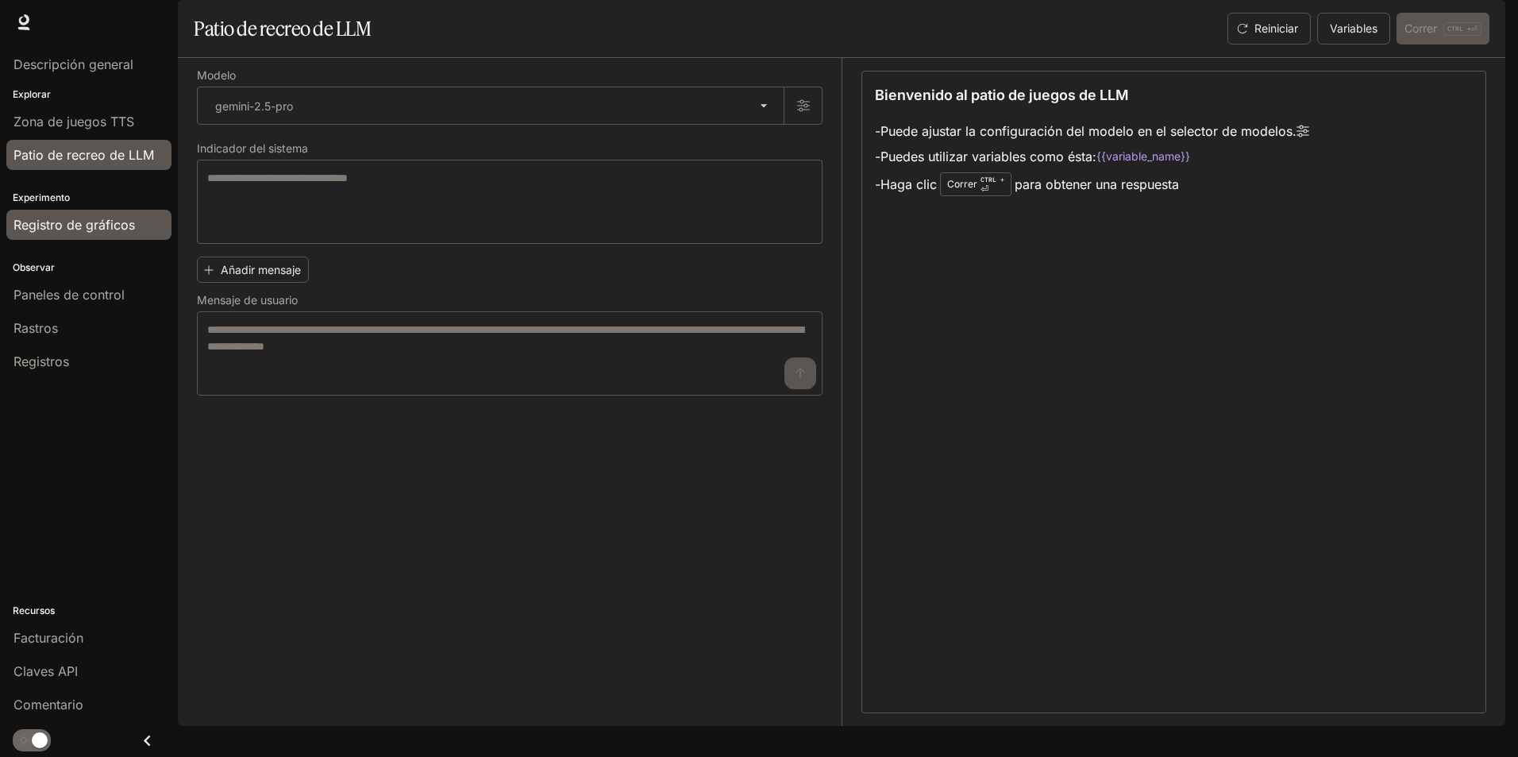
click at [114, 235] on link "Registro de gráficos" at bounding box center [88, 225] width 165 height 30
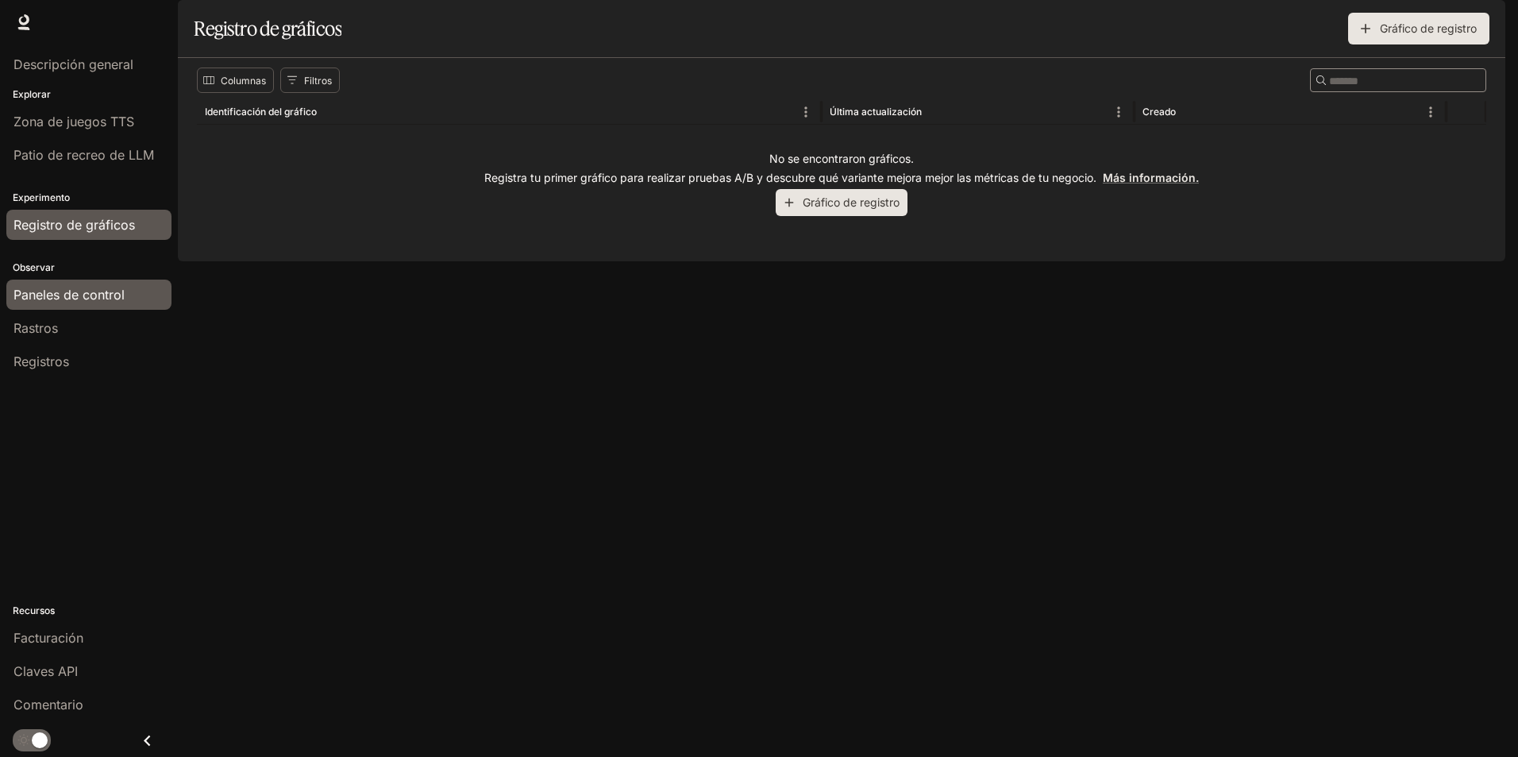
click at [107, 299] on font "Paneles de control" at bounding box center [68, 295] width 111 height 16
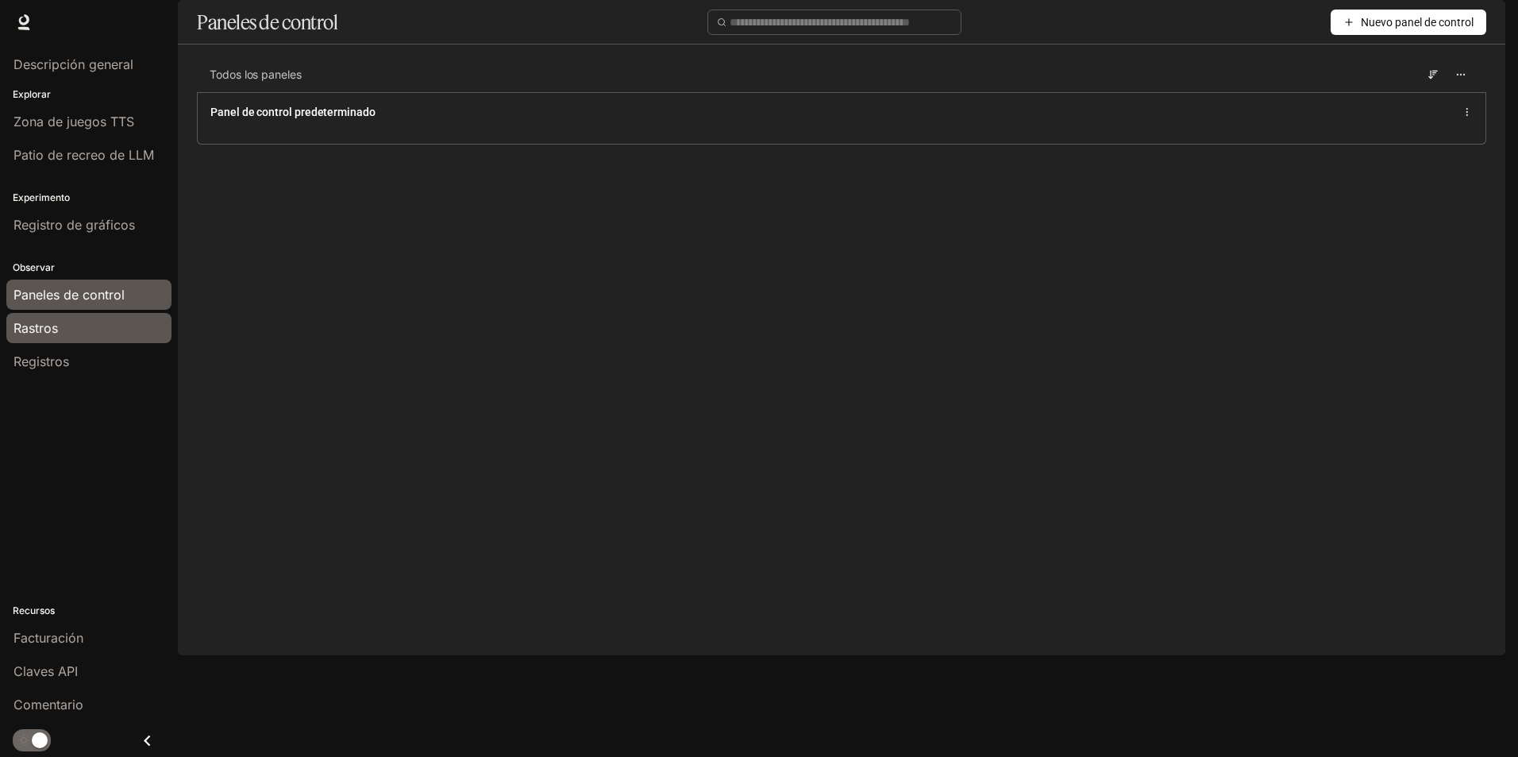
click at [94, 327] on div "Rastros" at bounding box center [88, 327] width 151 height 19
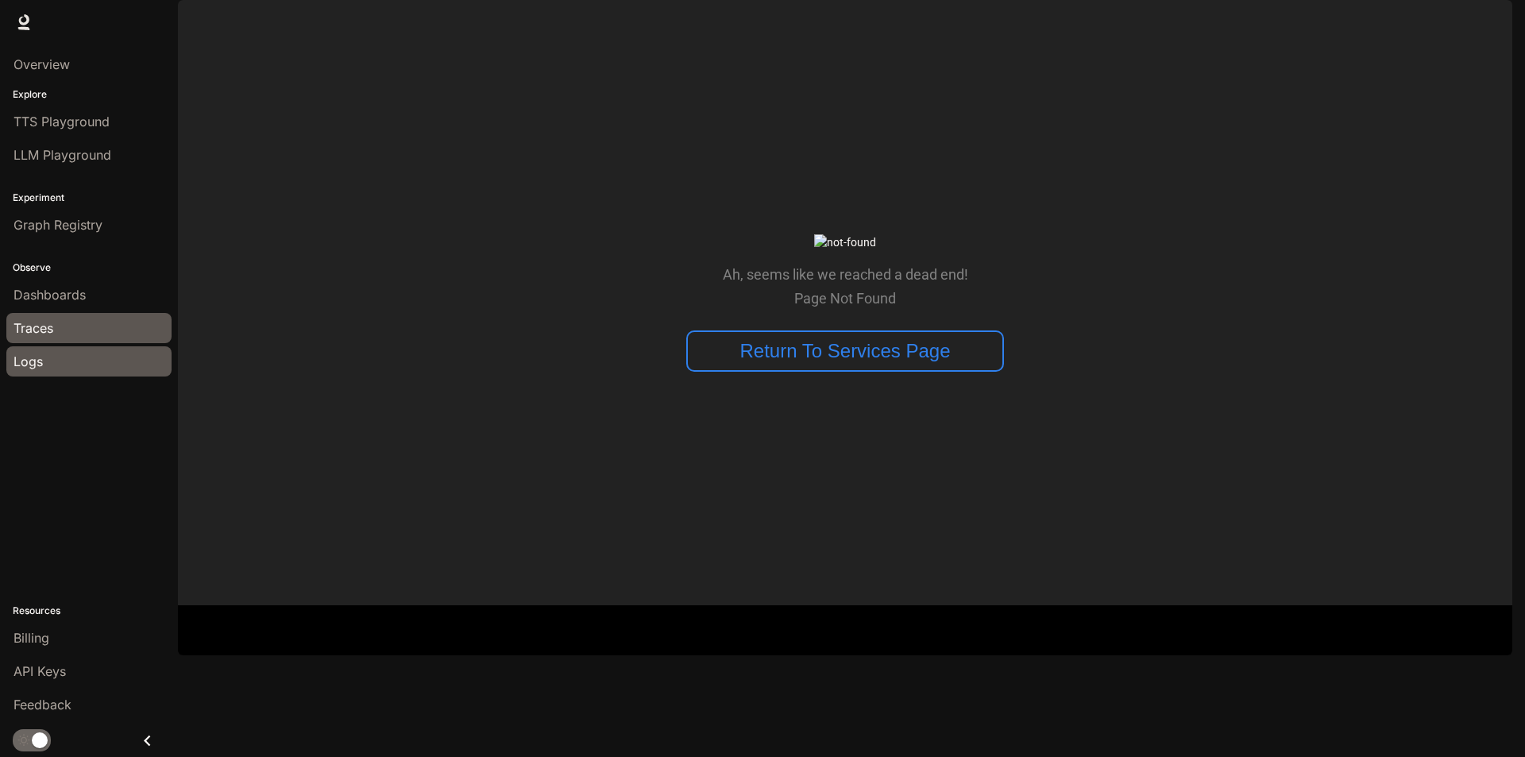
click at [77, 367] on div "Logs" at bounding box center [88, 361] width 151 height 19
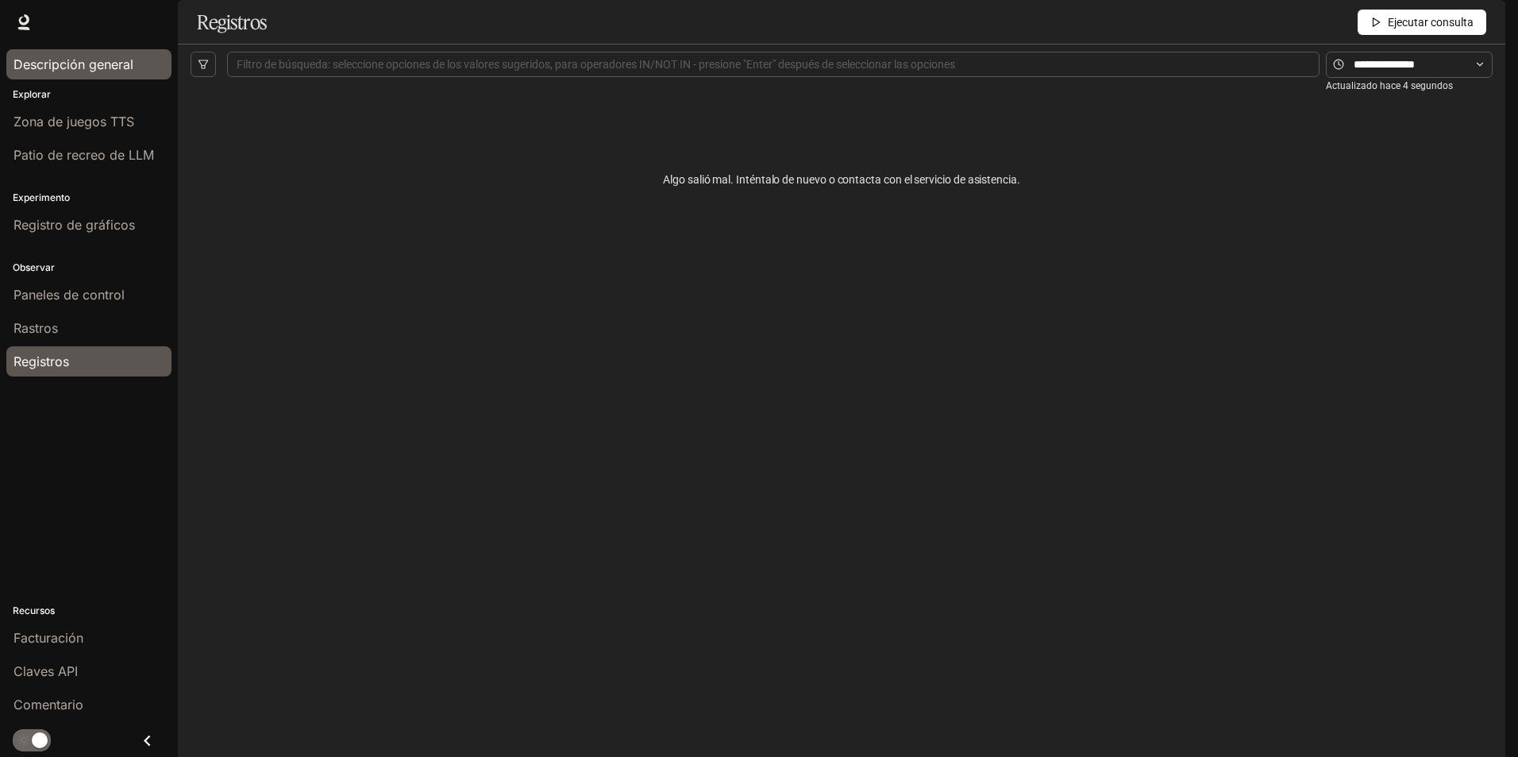
click at [131, 69] on font "Descripción general" at bounding box center [73, 64] width 120 height 16
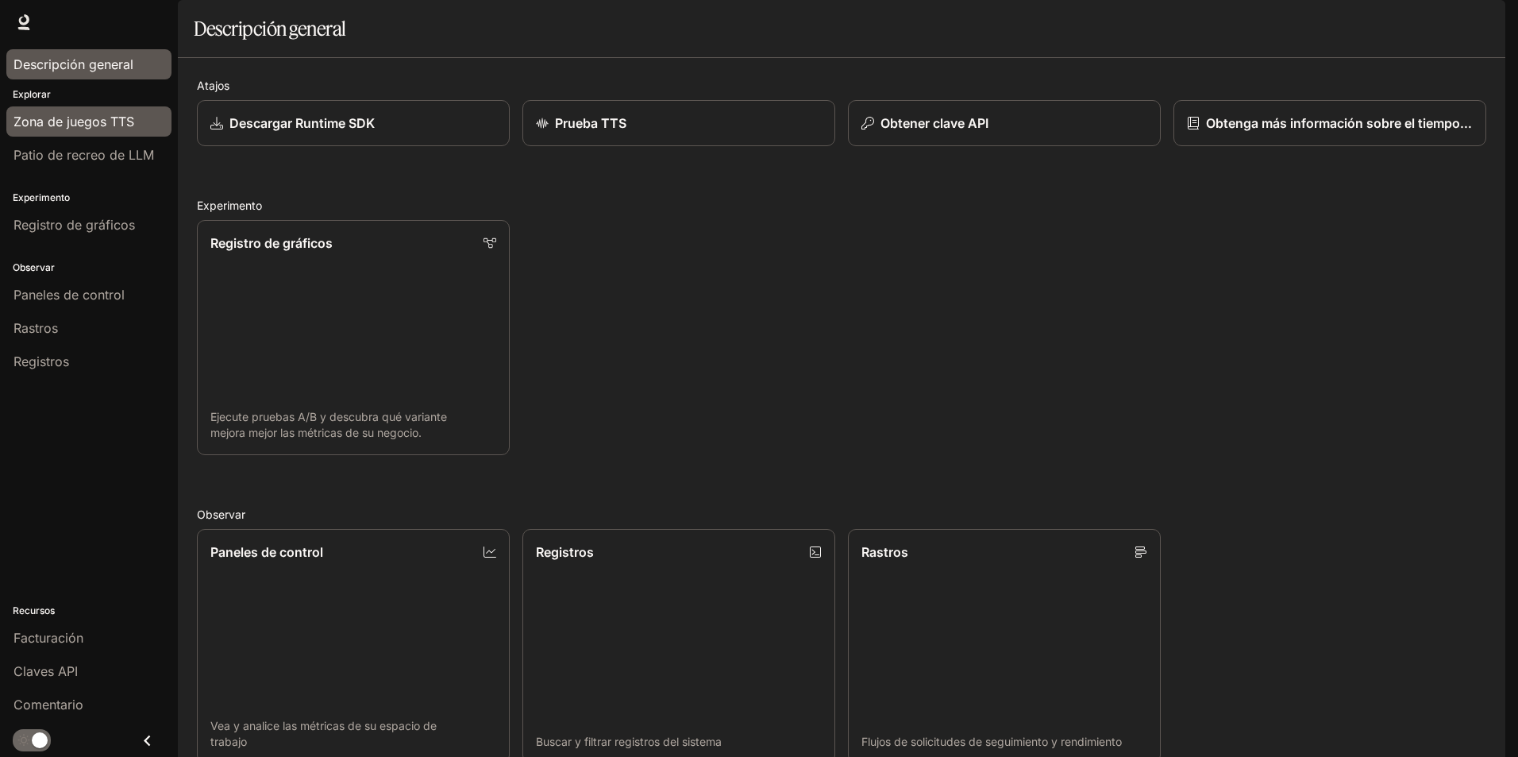
click at [121, 124] on font "Zona de juegos TTS" at bounding box center [73, 122] width 121 height 16
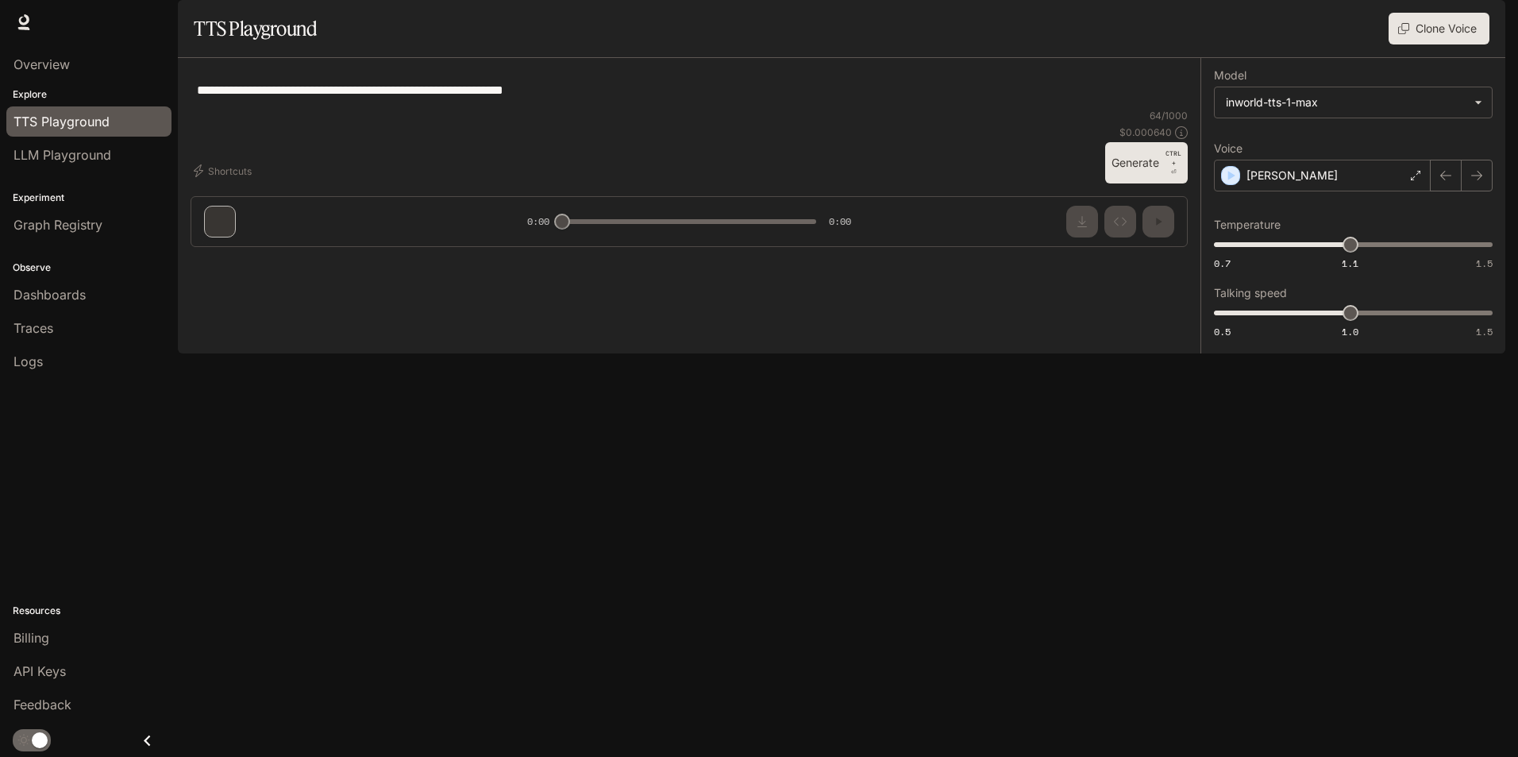
type textarea "**********"
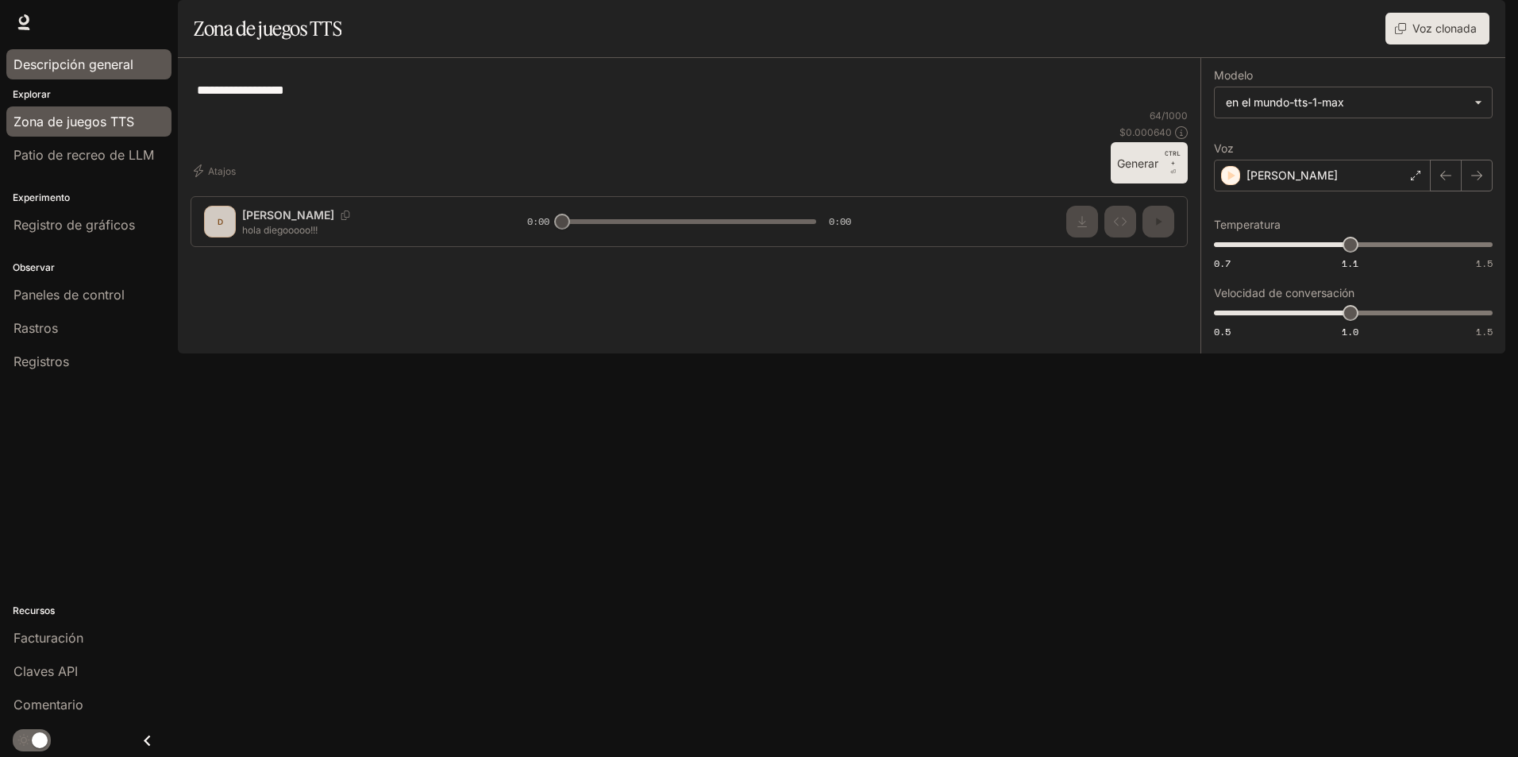
click at [117, 67] on font "Descripción general" at bounding box center [73, 64] width 120 height 16
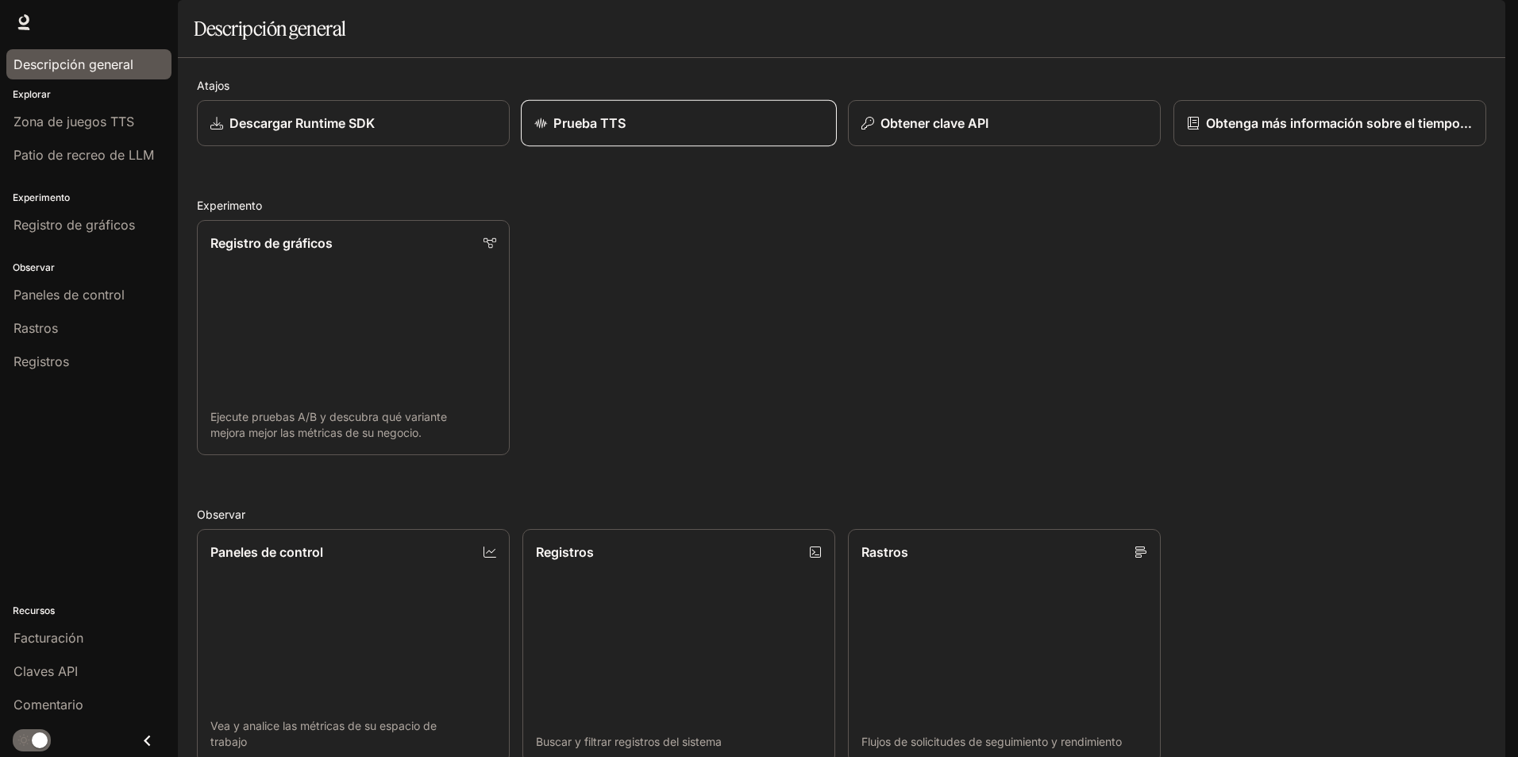
click at [715, 147] on link "Prueba TTS" at bounding box center [679, 123] width 316 height 47
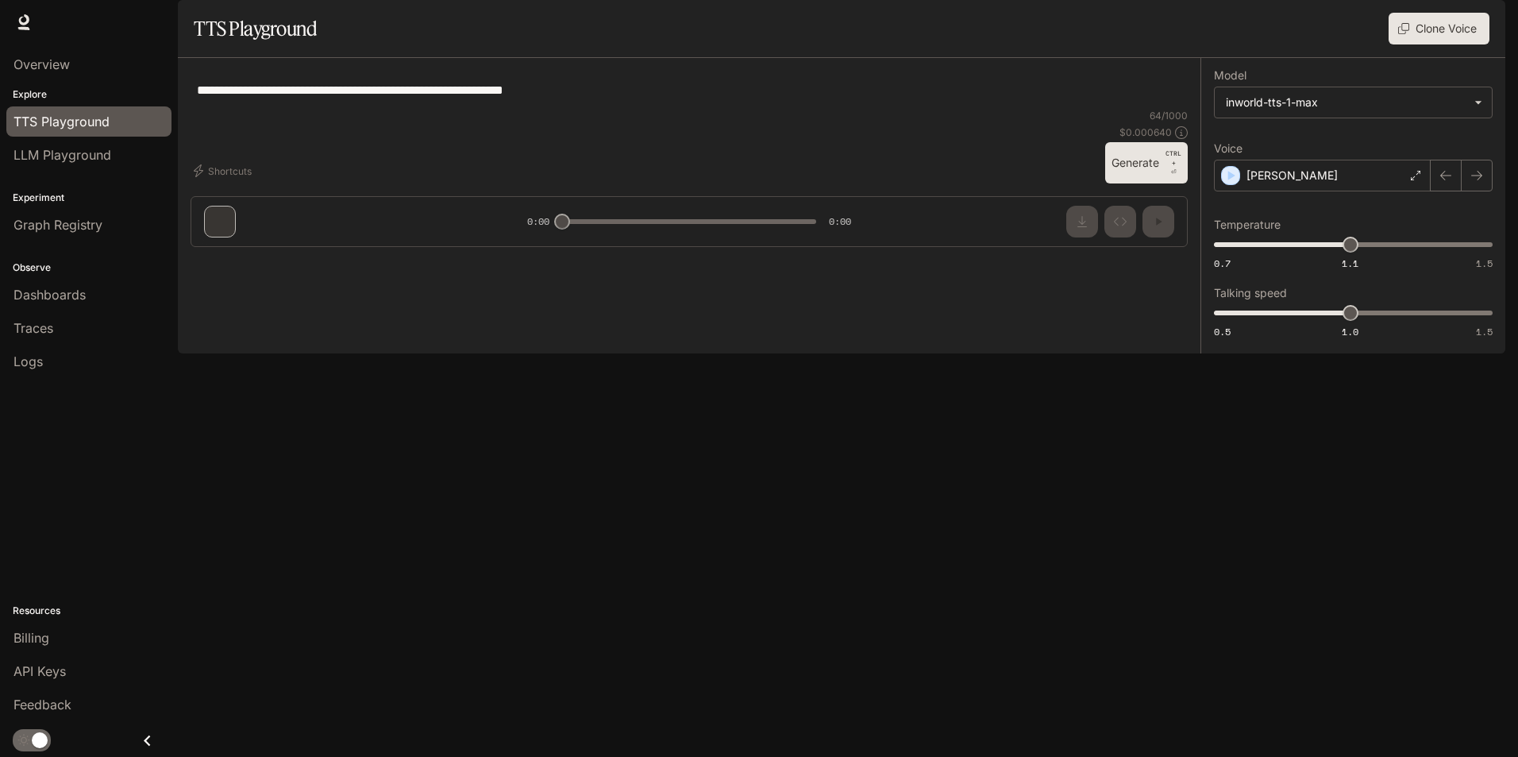
type textarea "**********"
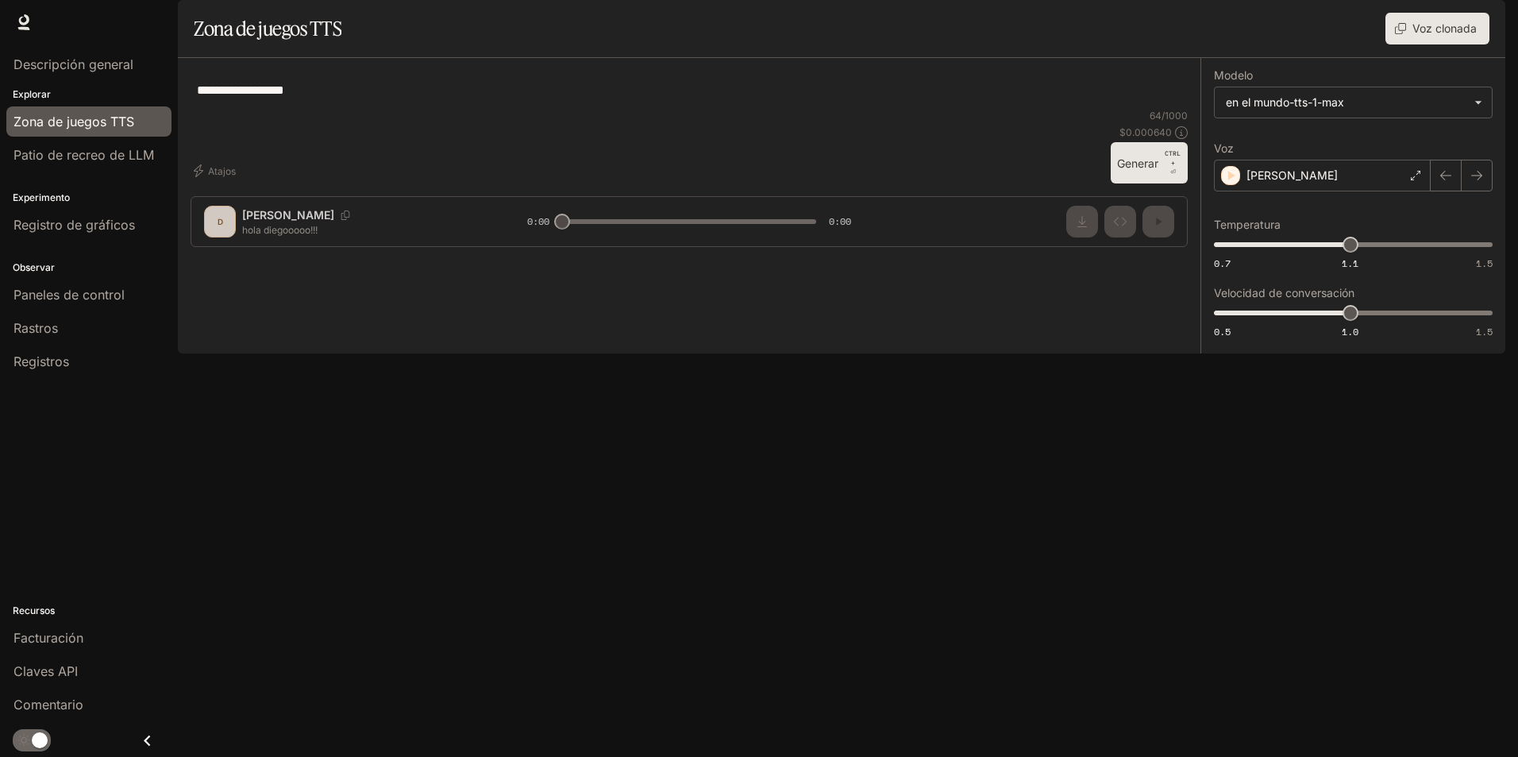
click at [1403, 19] on font "Documentación" at bounding box center [1408, 21] width 81 height 13
